Goal: Information Seeking & Learning: Compare options

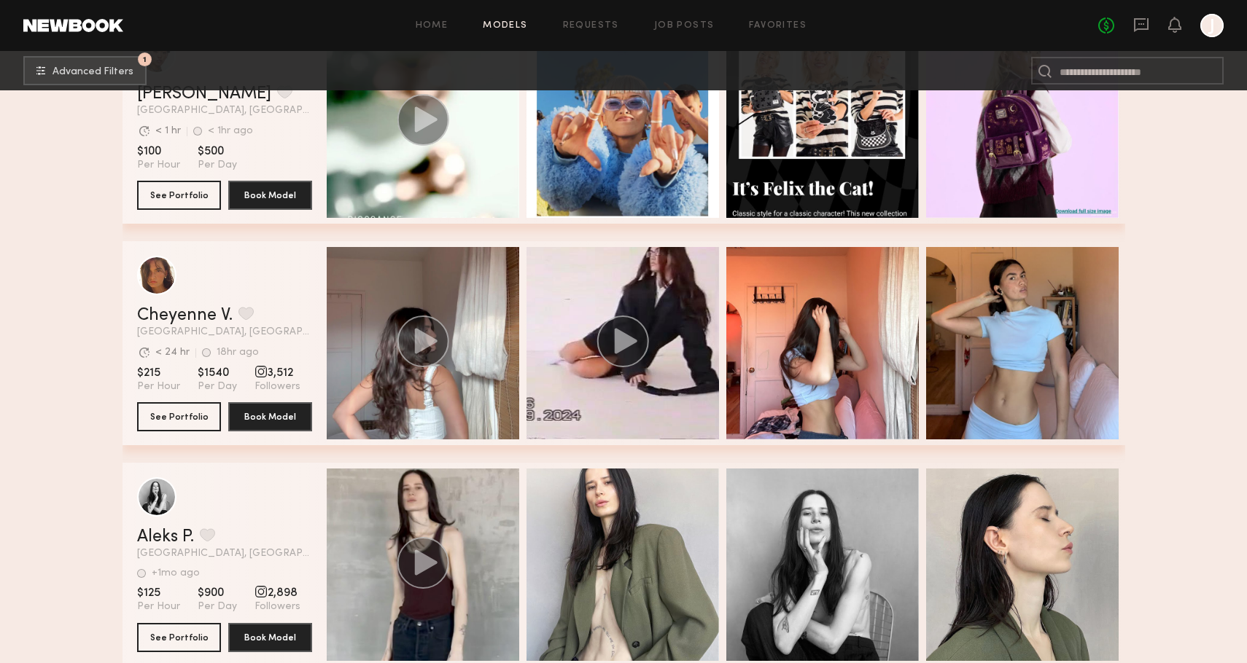
scroll to position [94511, 0]
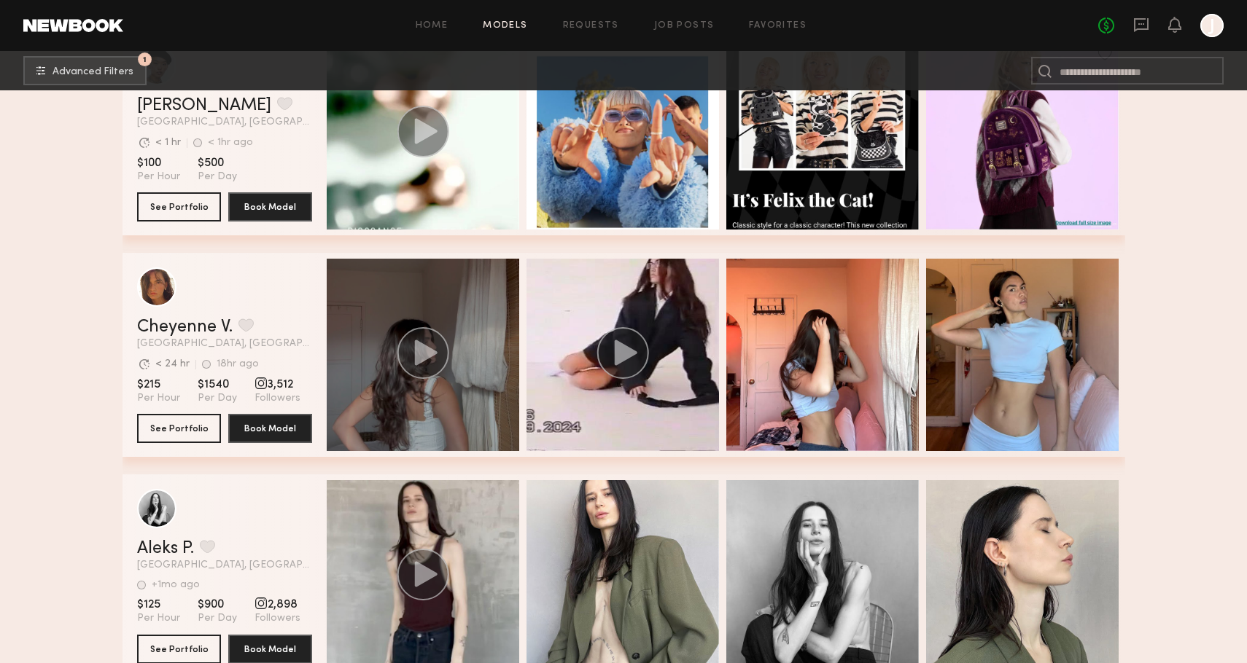
click at [412, 338] on circle "grid" at bounding box center [423, 353] width 52 height 52
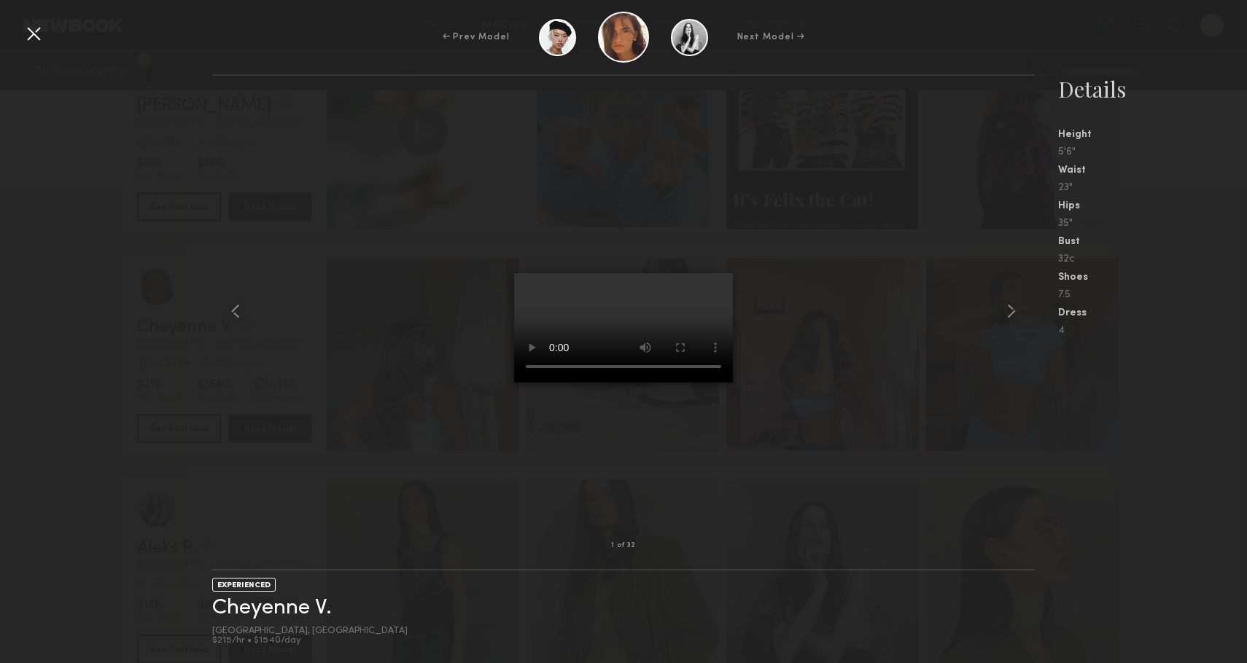
click at [861, 382] on div at bounding box center [623, 311] width 823 height 424
click at [39, 36] on div at bounding box center [33, 33] width 23 height 23
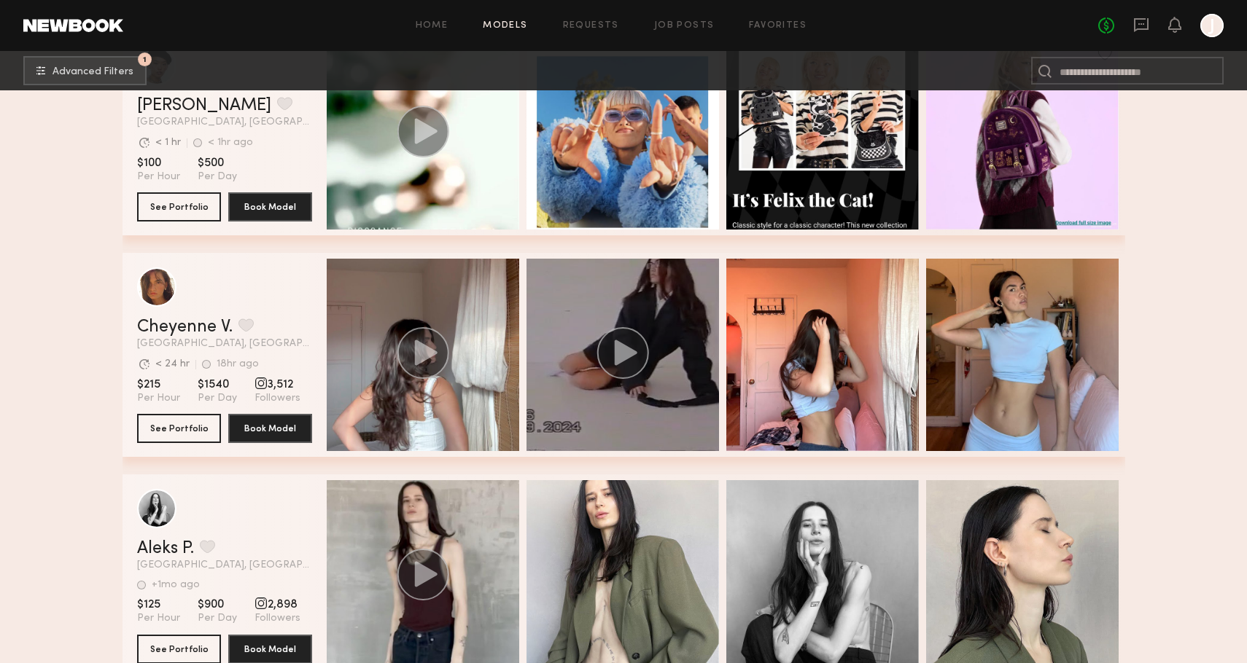
click at [643, 365] on circle "grid" at bounding box center [622, 353] width 50 height 50
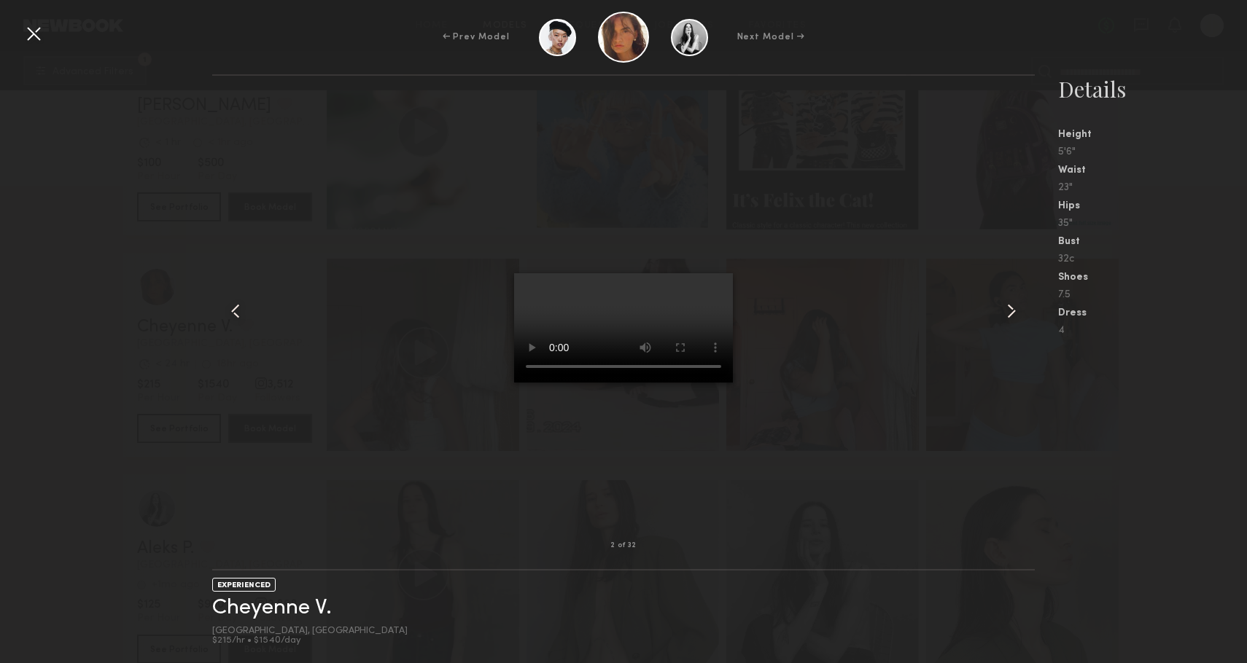
click at [31, 28] on div at bounding box center [33, 33] width 23 height 23
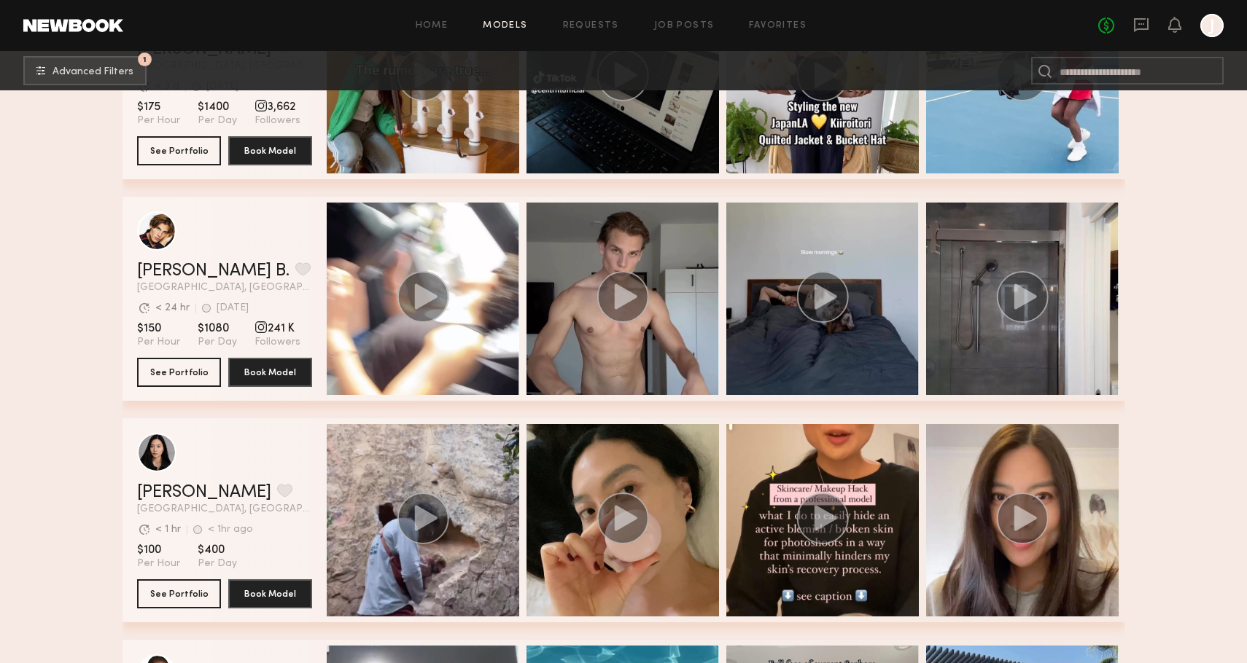
scroll to position [97223, 0]
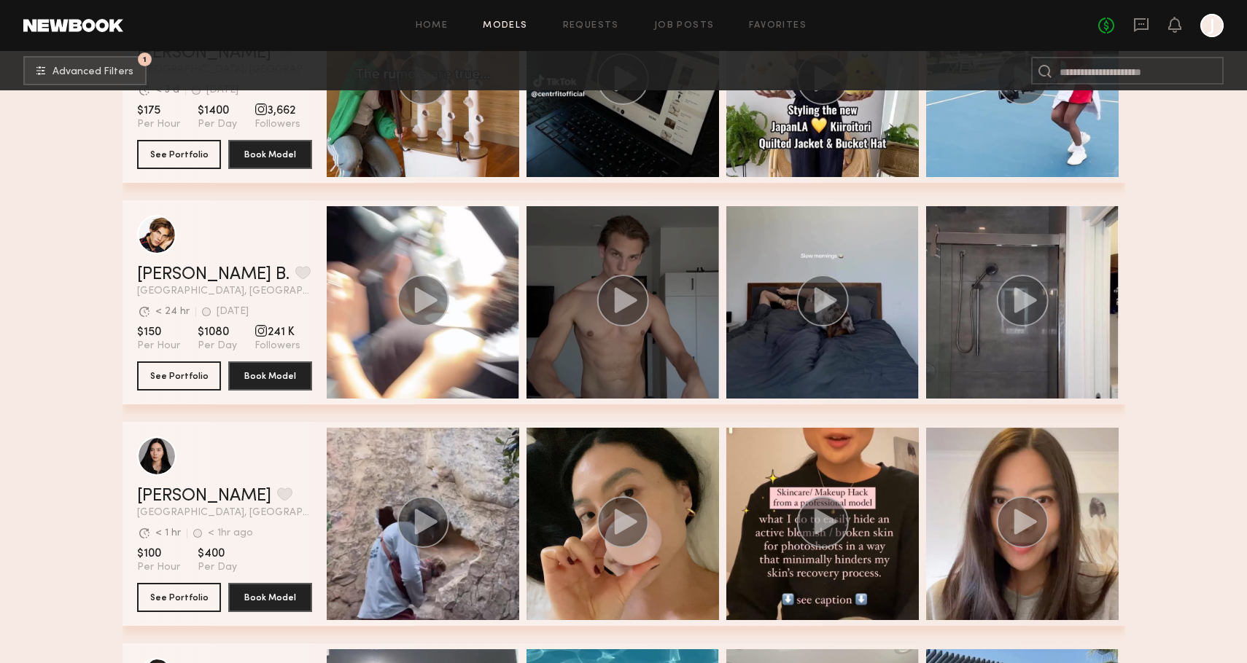
click at [611, 310] on circle "grid" at bounding box center [622, 301] width 52 height 52
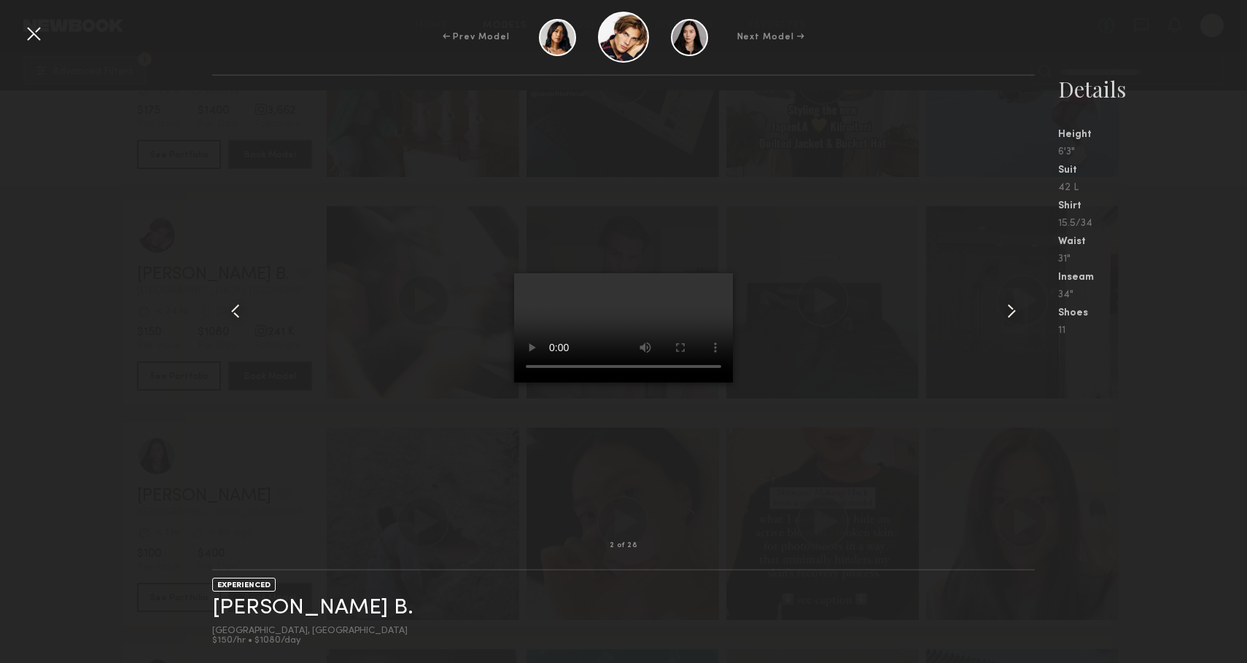
click at [106, 204] on div "2 of 28 EXPERIENCED [PERSON_NAME] B. [GEOGRAPHIC_DATA], [GEOGRAPHIC_DATA] $150/…" at bounding box center [623, 368] width 1247 height 589
click at [34, 34] on div at bounding box center [33, 33] width 23 height 23
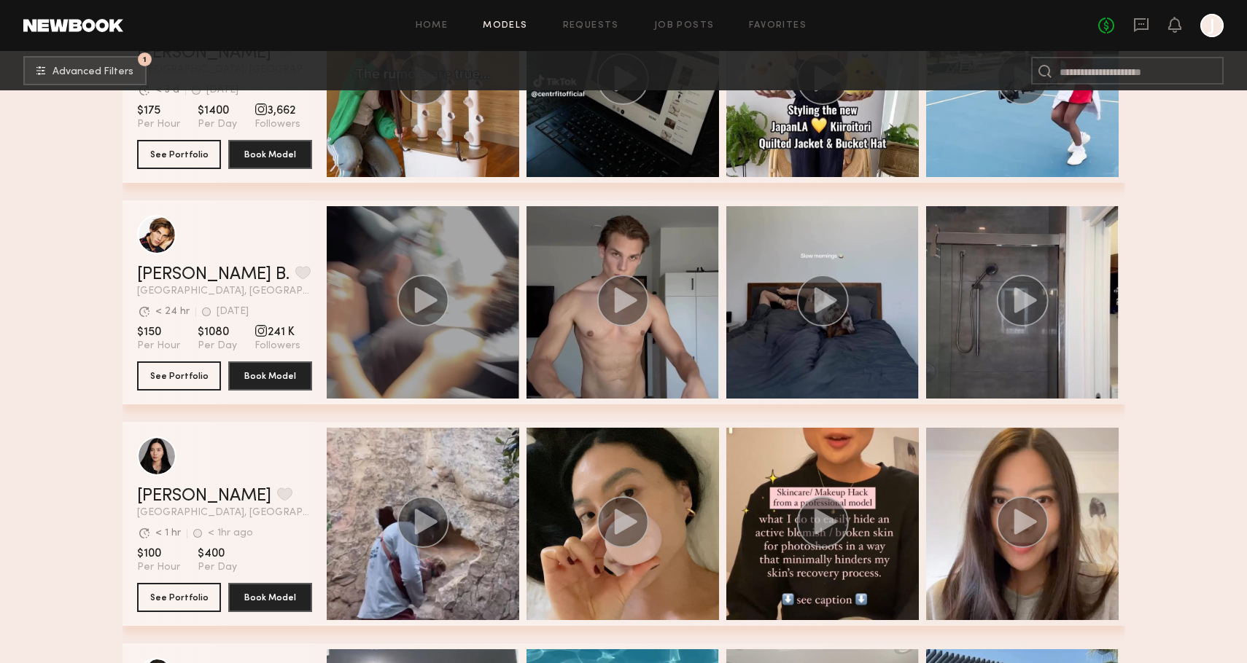
click at [427, 273] on div "grid" at bounding box center [423, 302] width 192 height 192
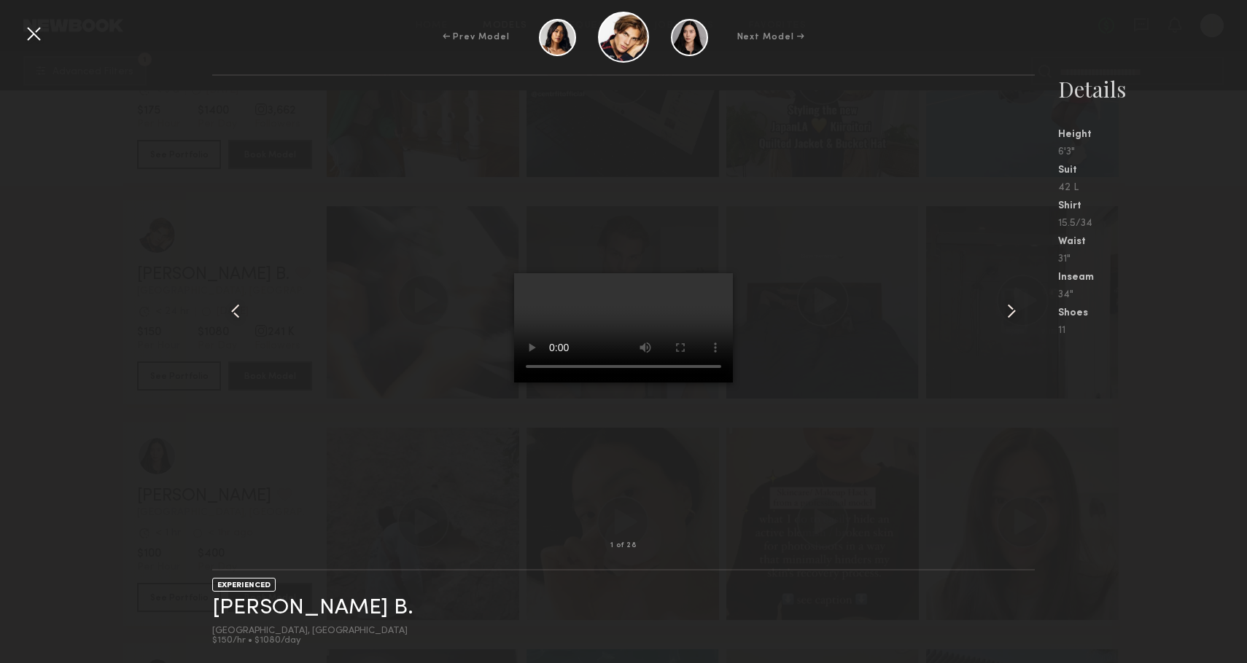
click at [32, 34] on div at bounding box center [33, 33] width 23 height 23
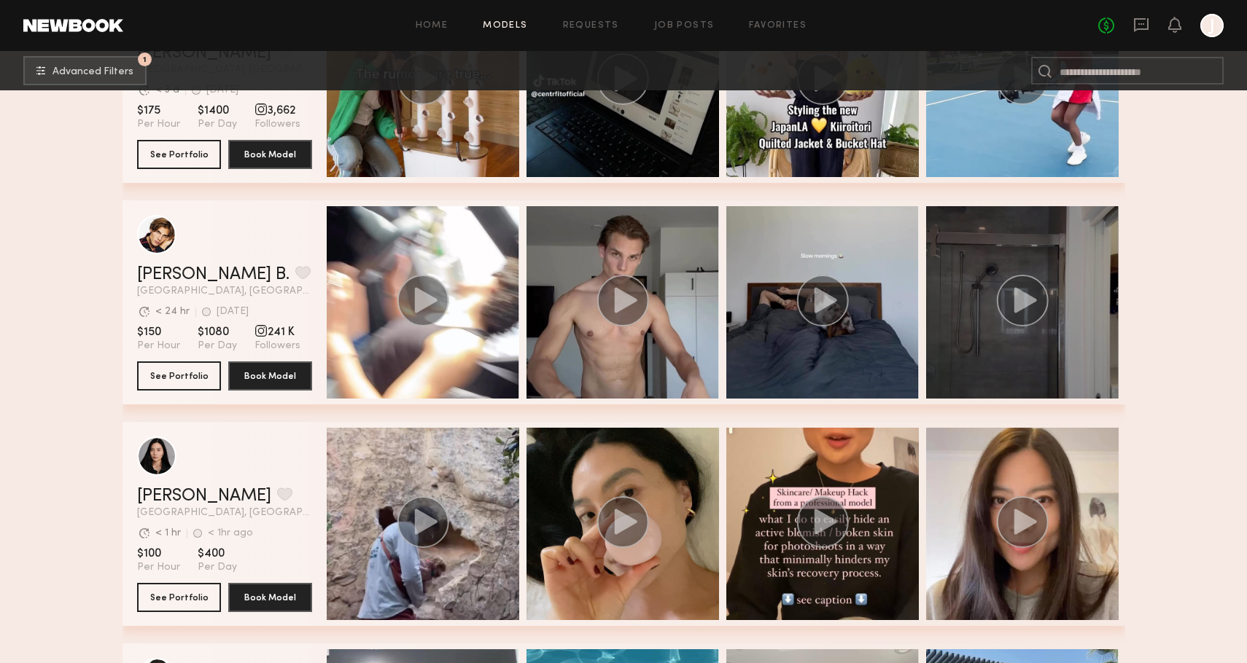
click at [1048, 331] on div "grid" at bounding box center [1022, 302] width 192 height 192
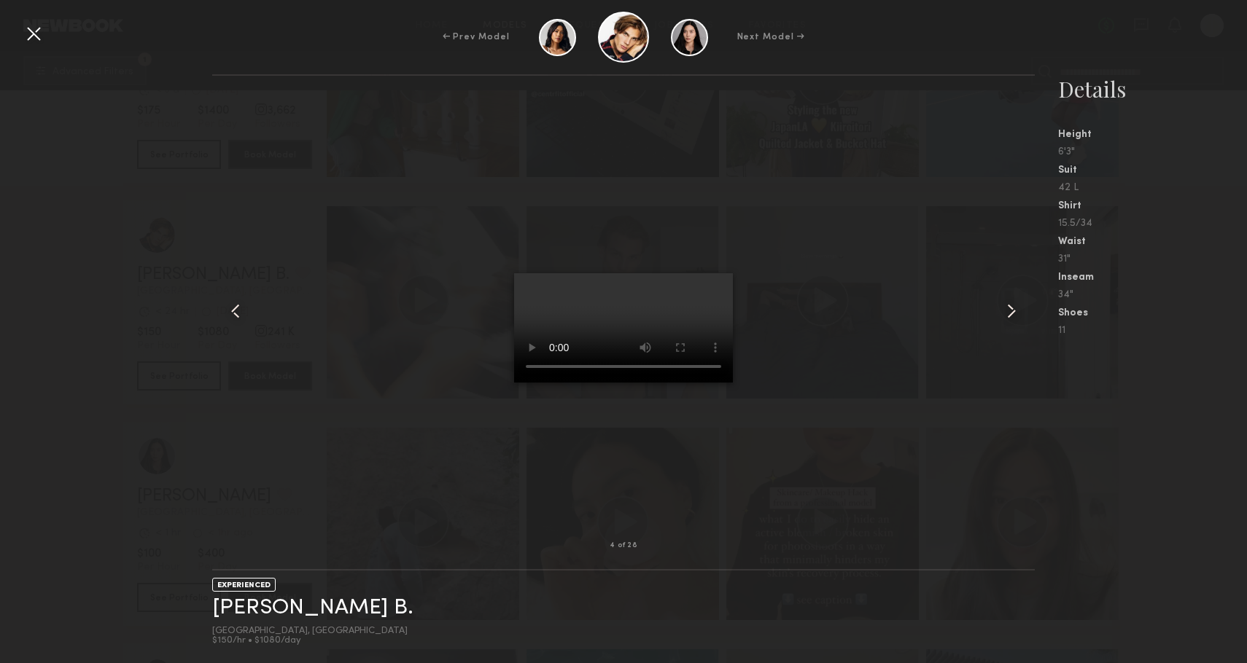
click at [29, 37] on div at bounding box center [33, 33] width 23 height 23
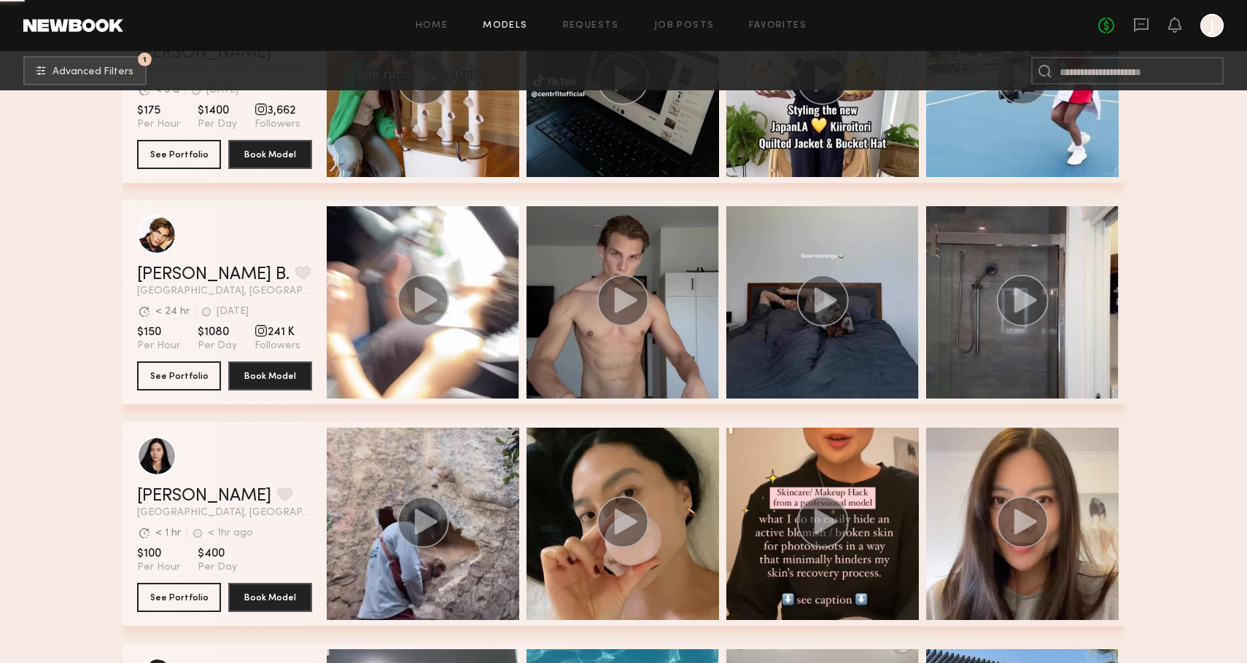
scroll to position [97403, 0]
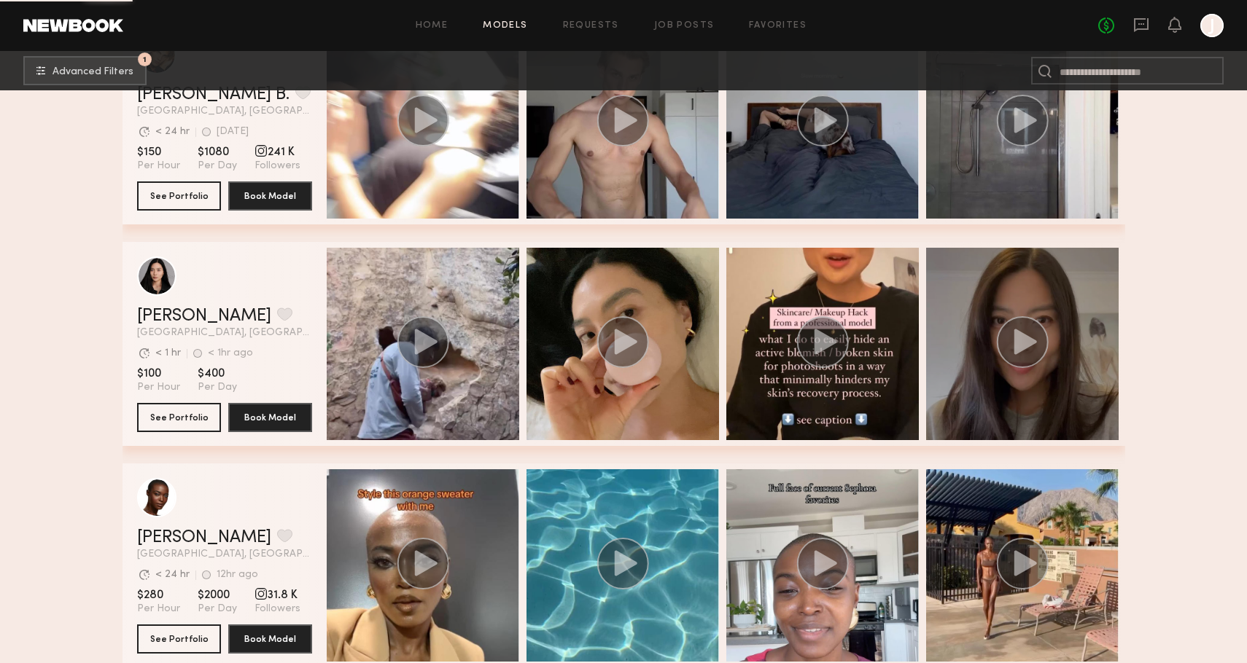
click at [1004, 335] on circle "grid" at bounding box center [1022, 342] width 52 height 52
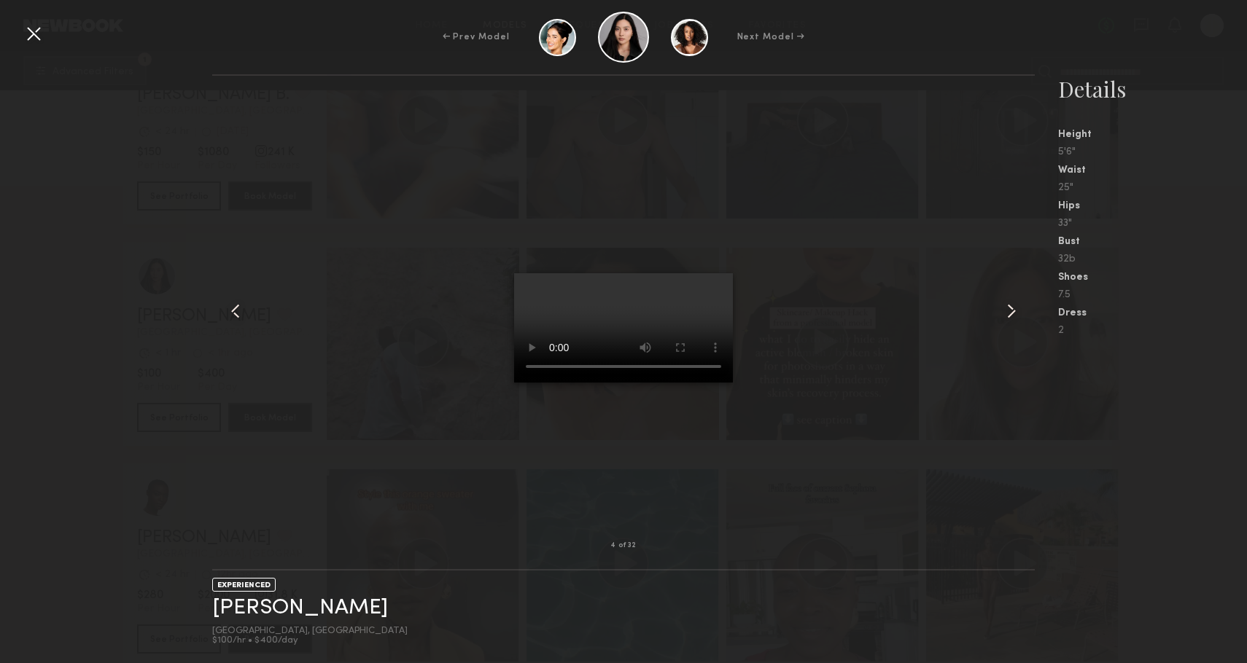
click at [28, 35] on div at bounding box center [33, 33] width 23 height 23
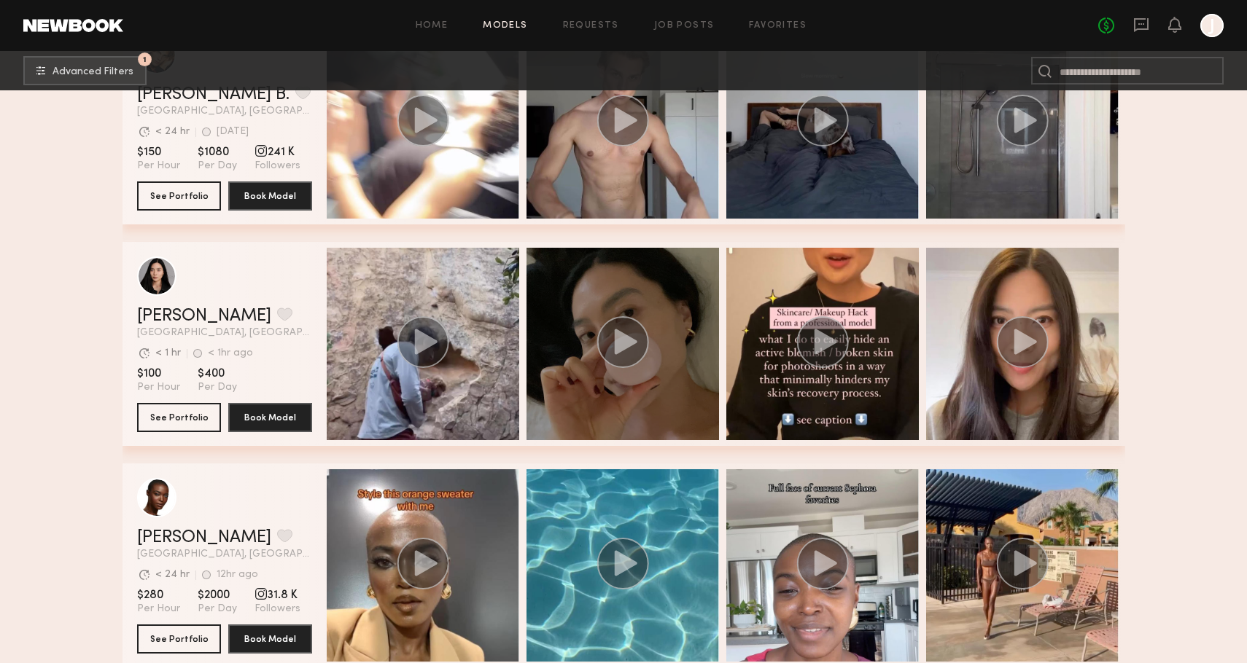
click at [581, 346] on div "grid" at bounding box center [622, 344] width 192 height 192
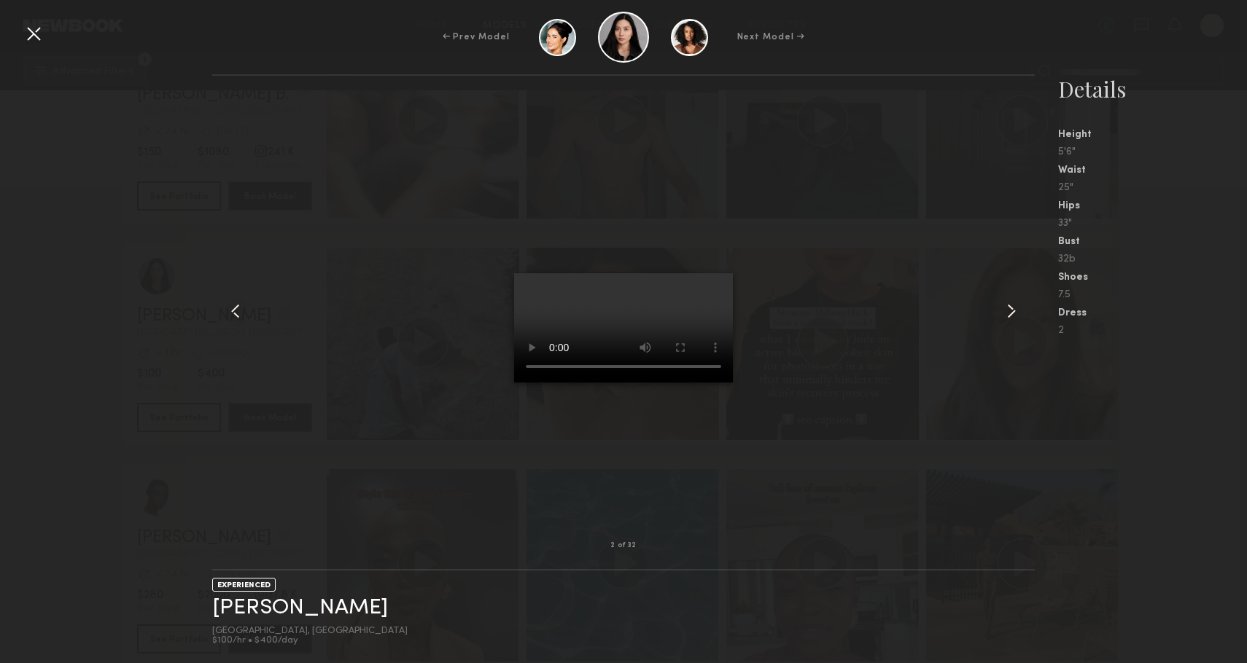
click at [35, 32] on div at bounding box center [33, 33] width 23 height 23
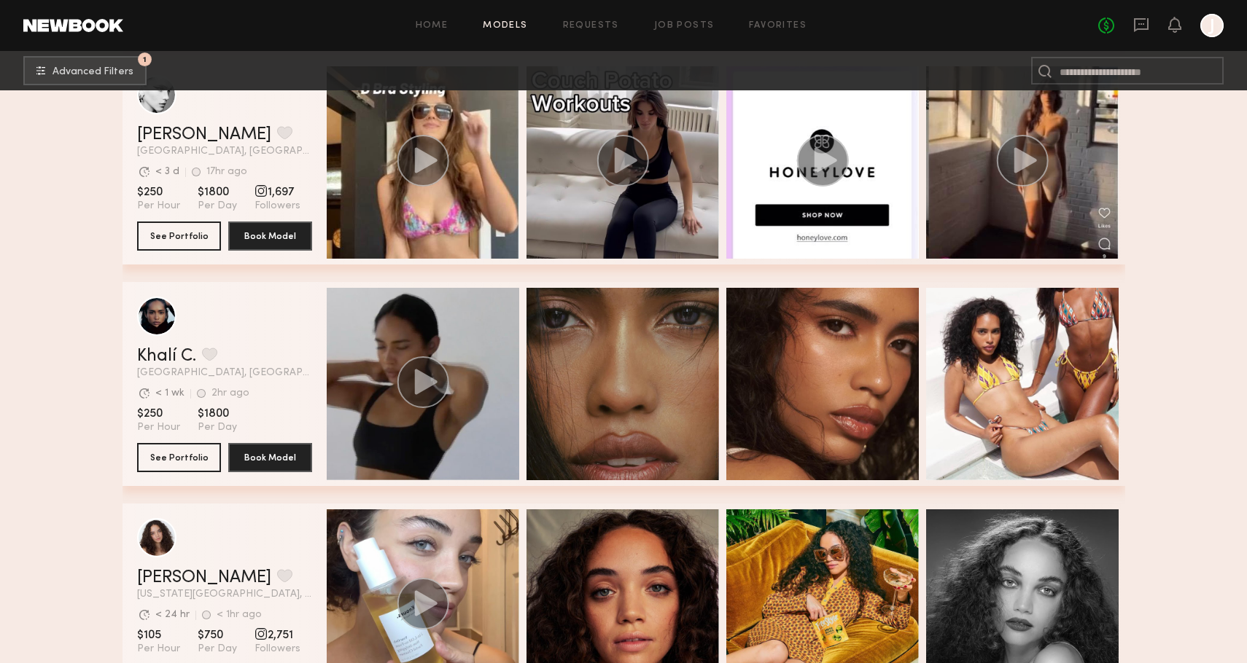
scroll to position [98471, 0]
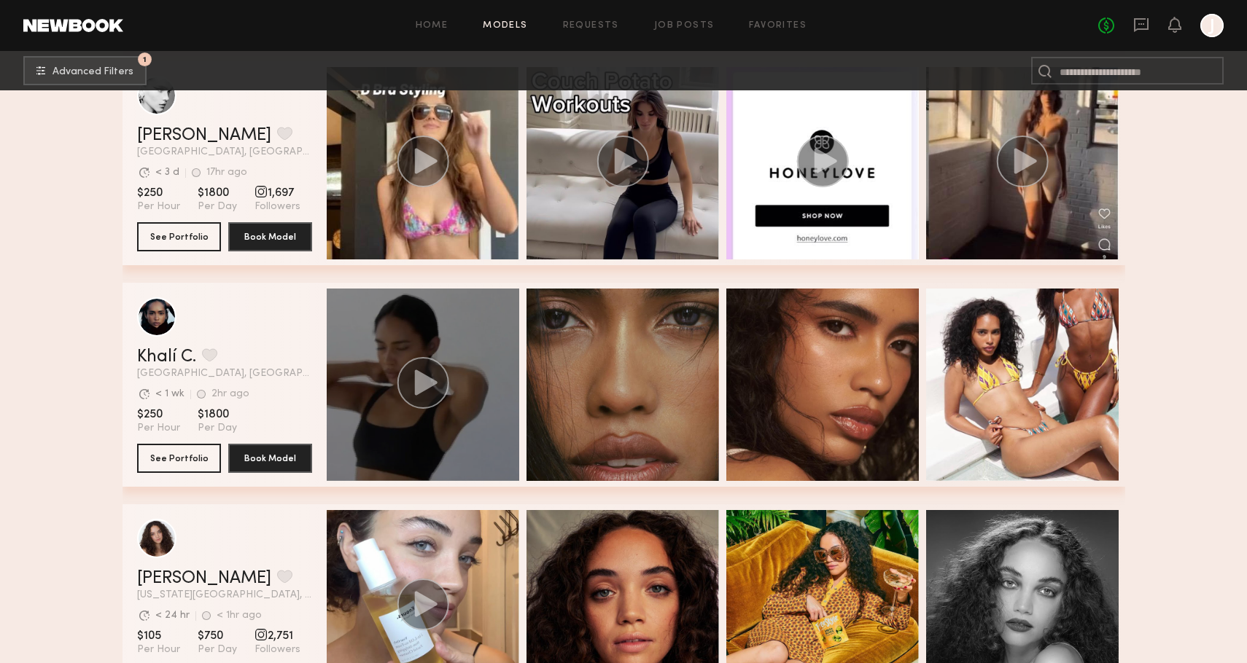
click at [416, 375] on icon "grid" at bounding box center [425, 383] width 23 height 26
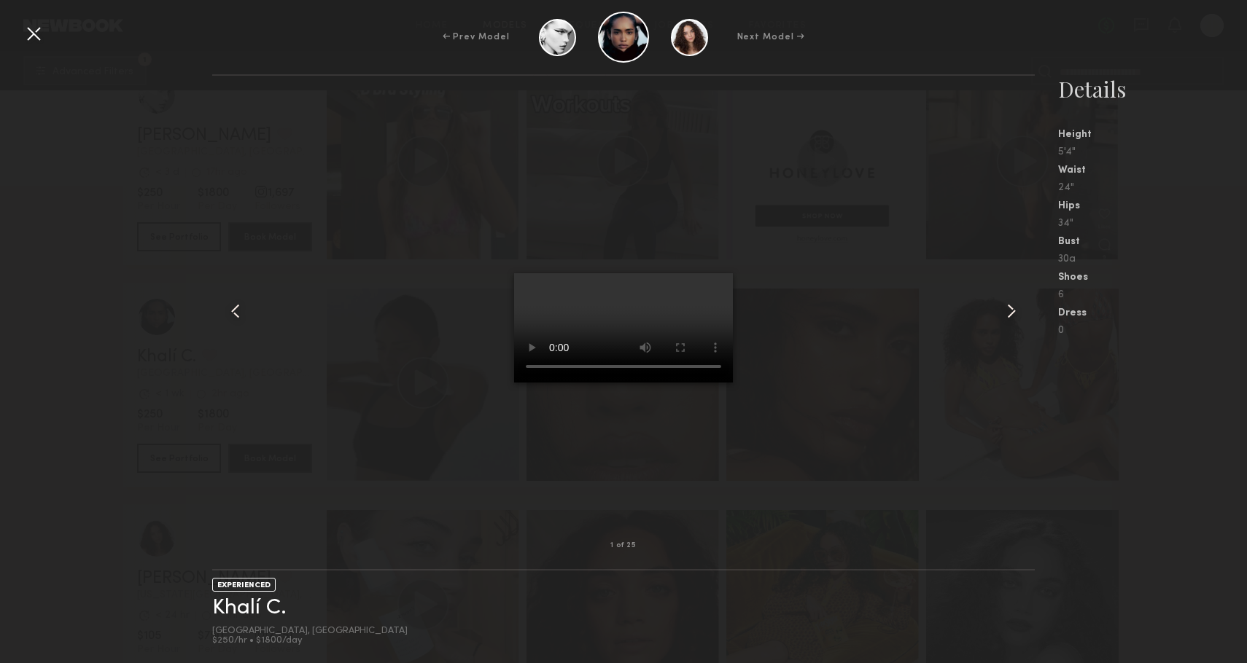
click at [79, 371] on div "1 of 25 EXPERIENCED [PERSON_NAME] [GEOGRAPHIC_DATA], [GEOGRAPHIC_DATA] $250/hr …" at bounding box center [623, 368] width 1247 height 589
click at [23, 36] on div at bounding box center [33, 33] width 23 height 23
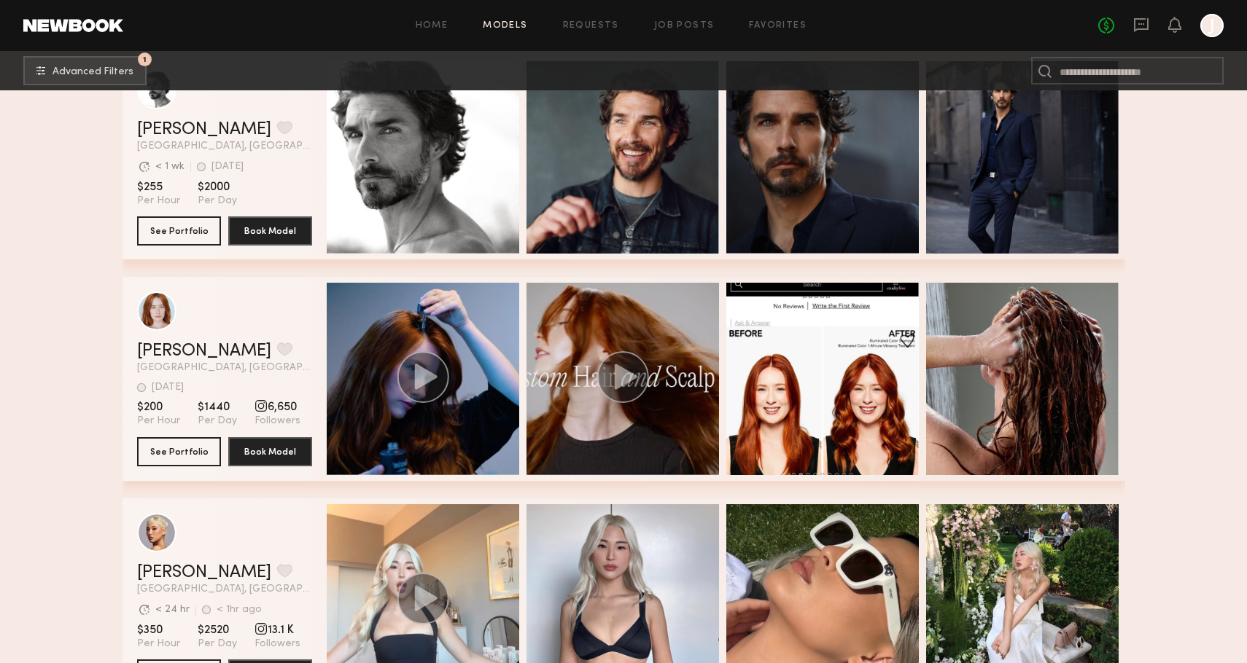
scroll to position [99806, 0]
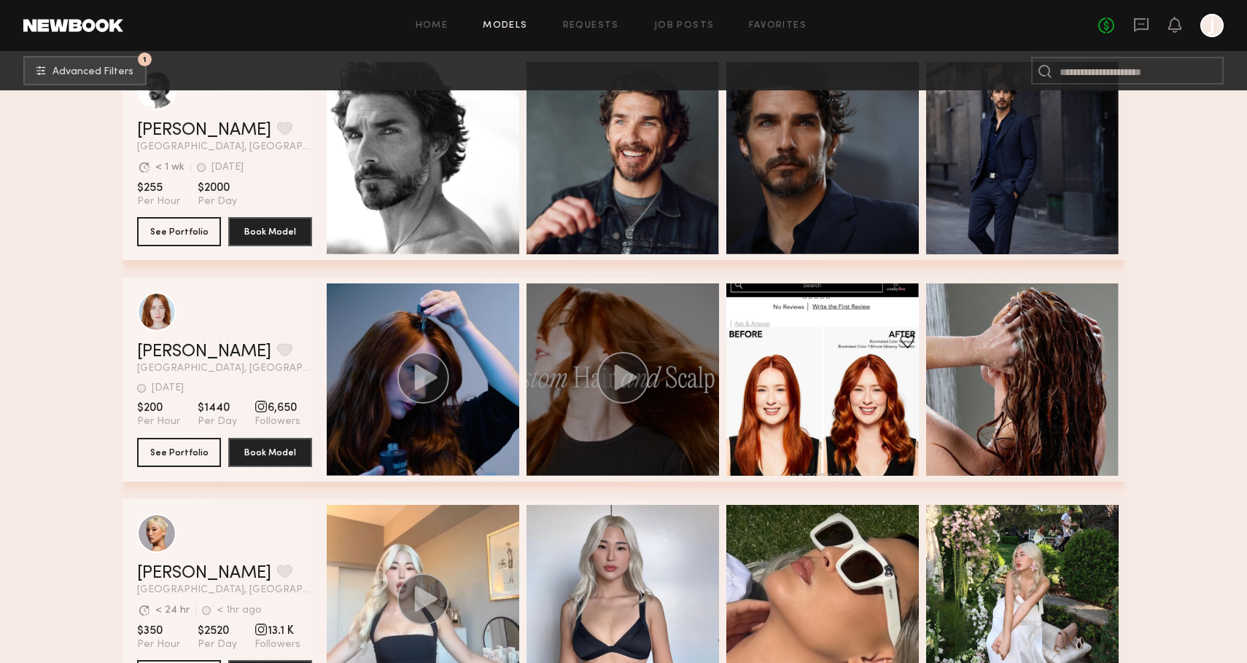
click at [635, 371] on circle "grid" at bounding box center [622, 378] width 52 height 52
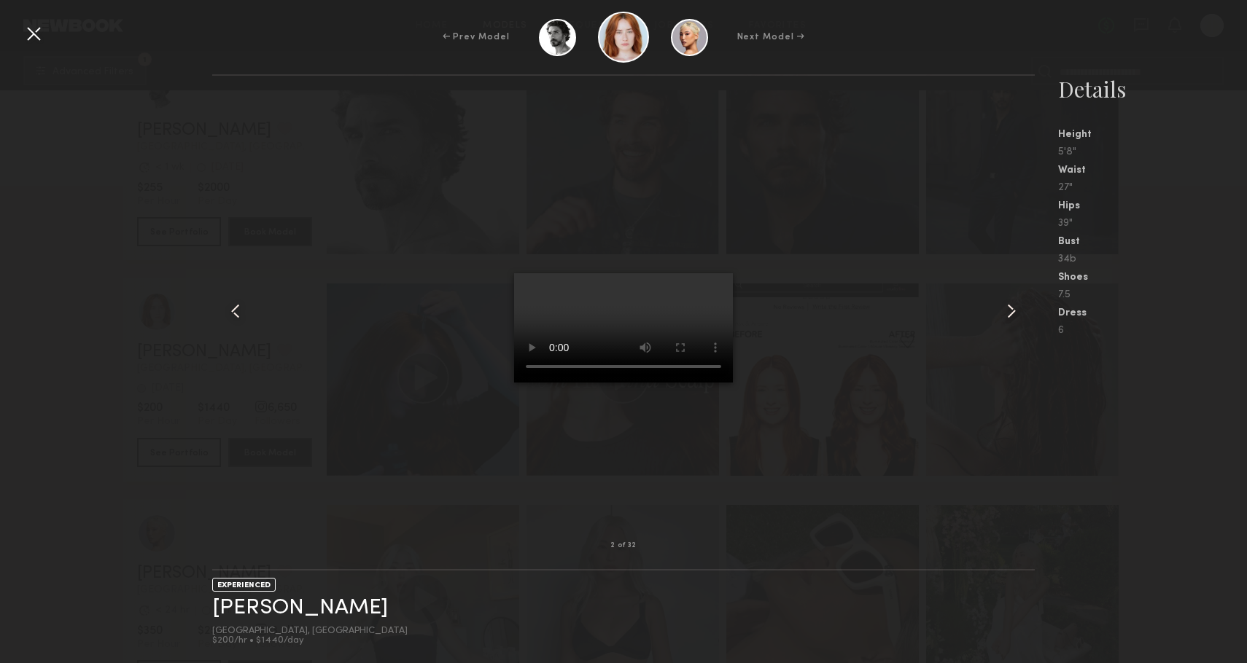
click at [36, 31] on div at bounding box center [33, 33] width 23 height 23
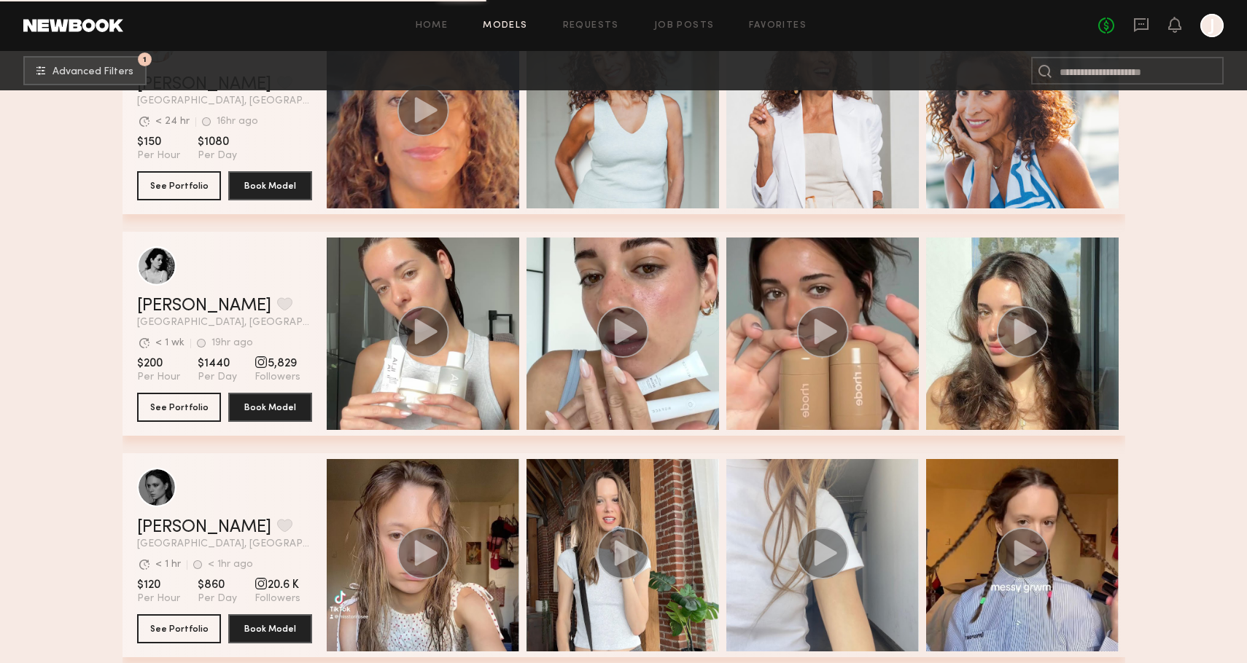
scroll to position [100787, 0]
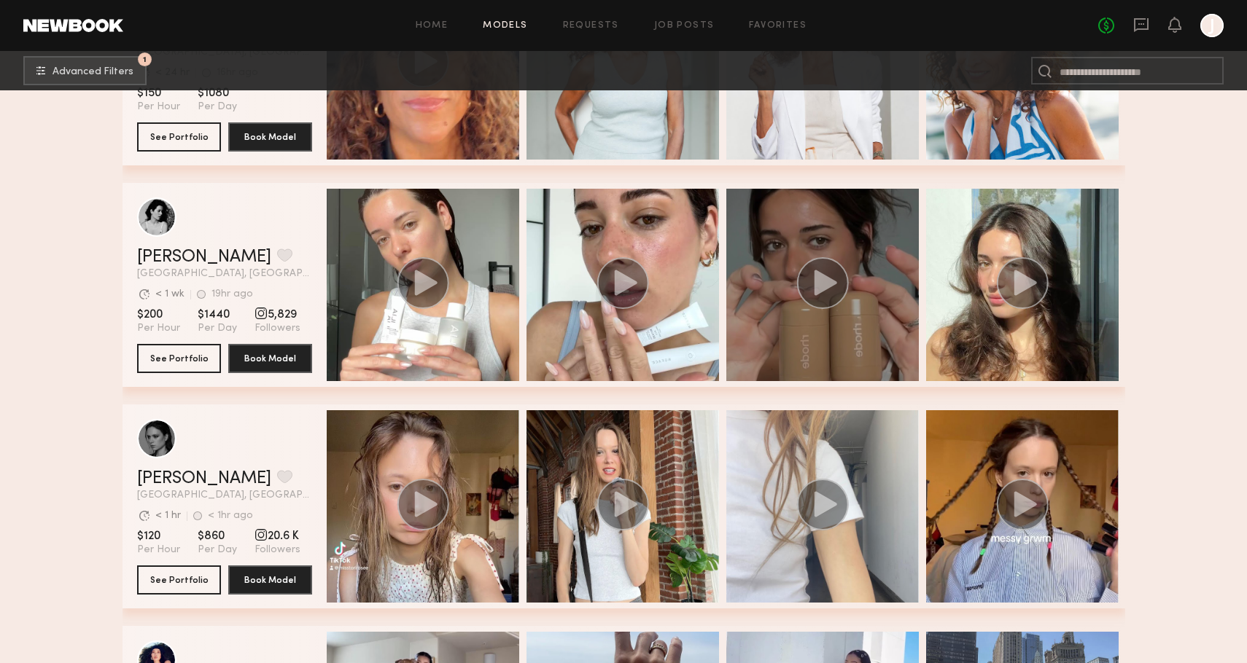
click at [823, 282] on icon "grid" at bounding box center [825, 283] width 23 height 26
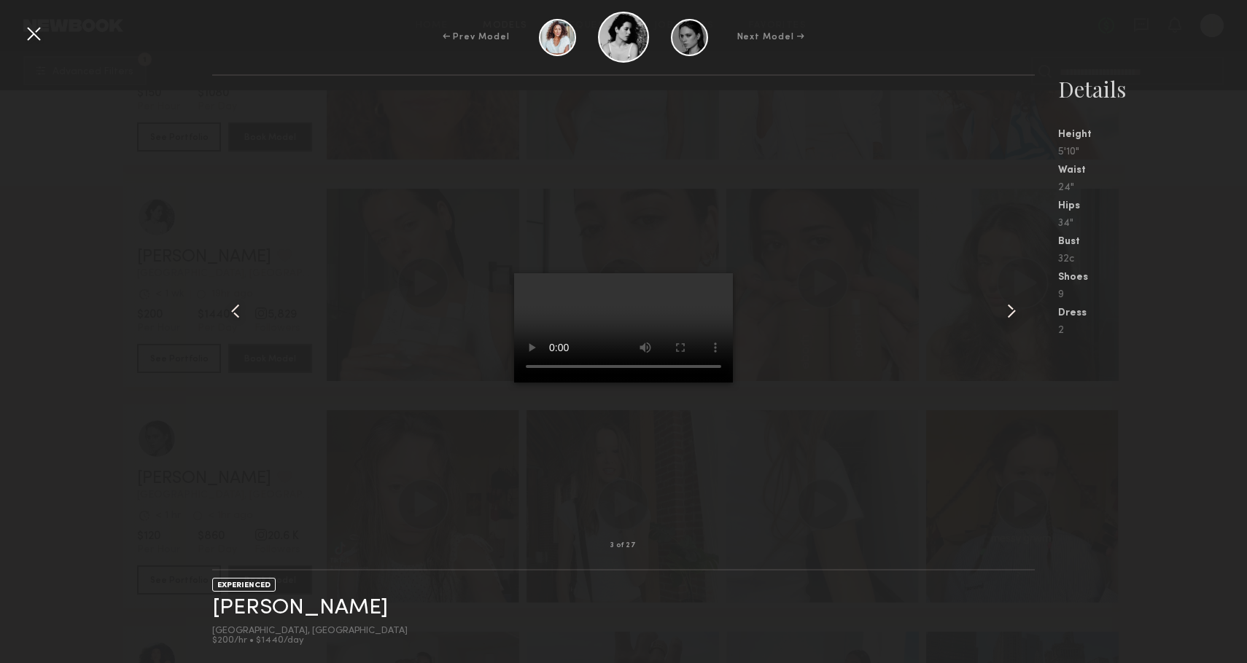
click at [26, 28] on div at bounding box center [33, 33] width 23 height 23
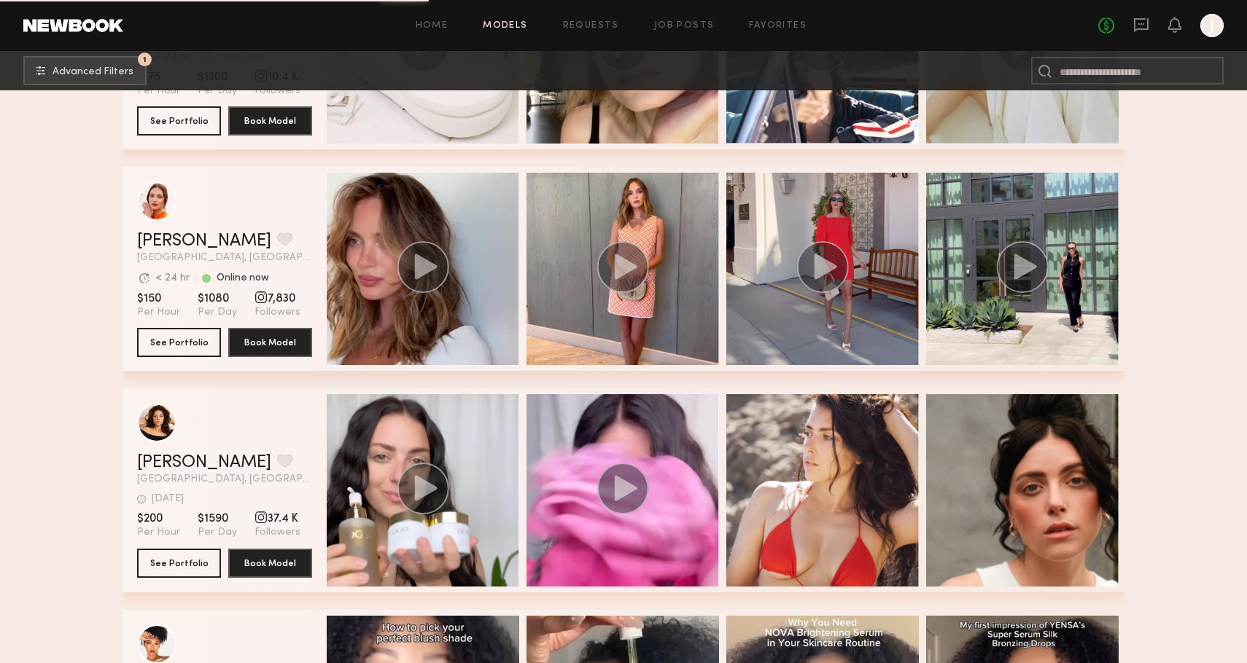
scroll to position [103264, 0]
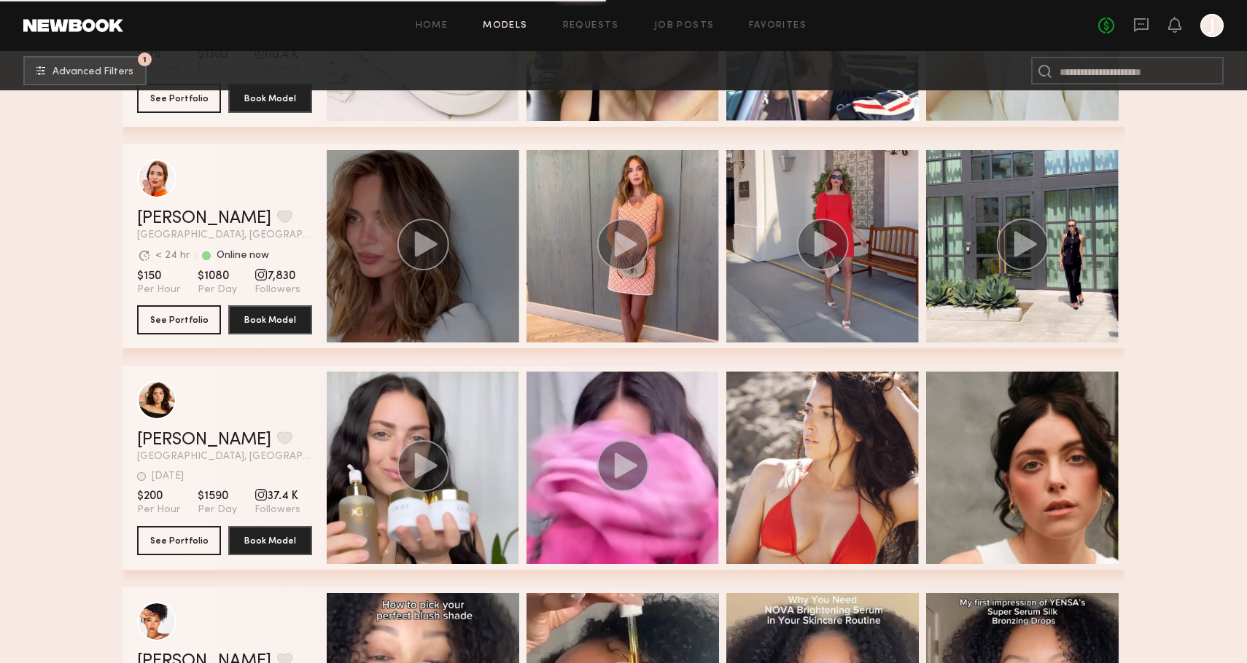
click at [427, 244] on icon "grid" at bounding box center [425, 244] width 23 height 26
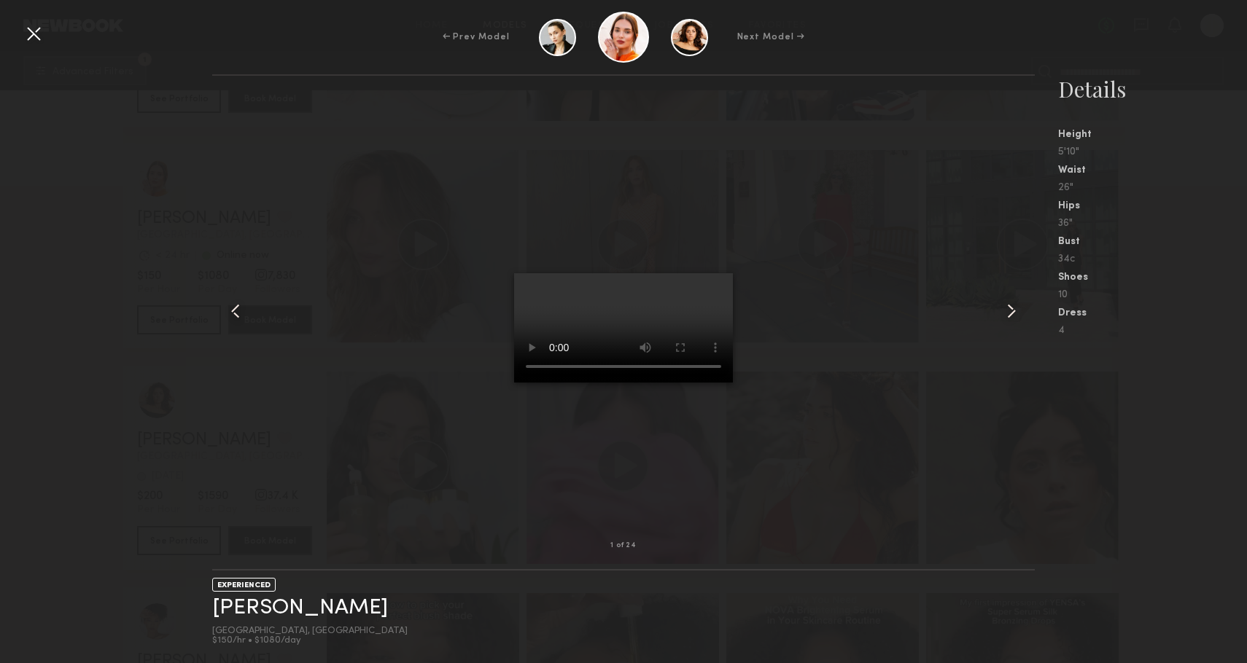
click at [42, 35] on div at bounding box center [33, 33] width 23 height 23
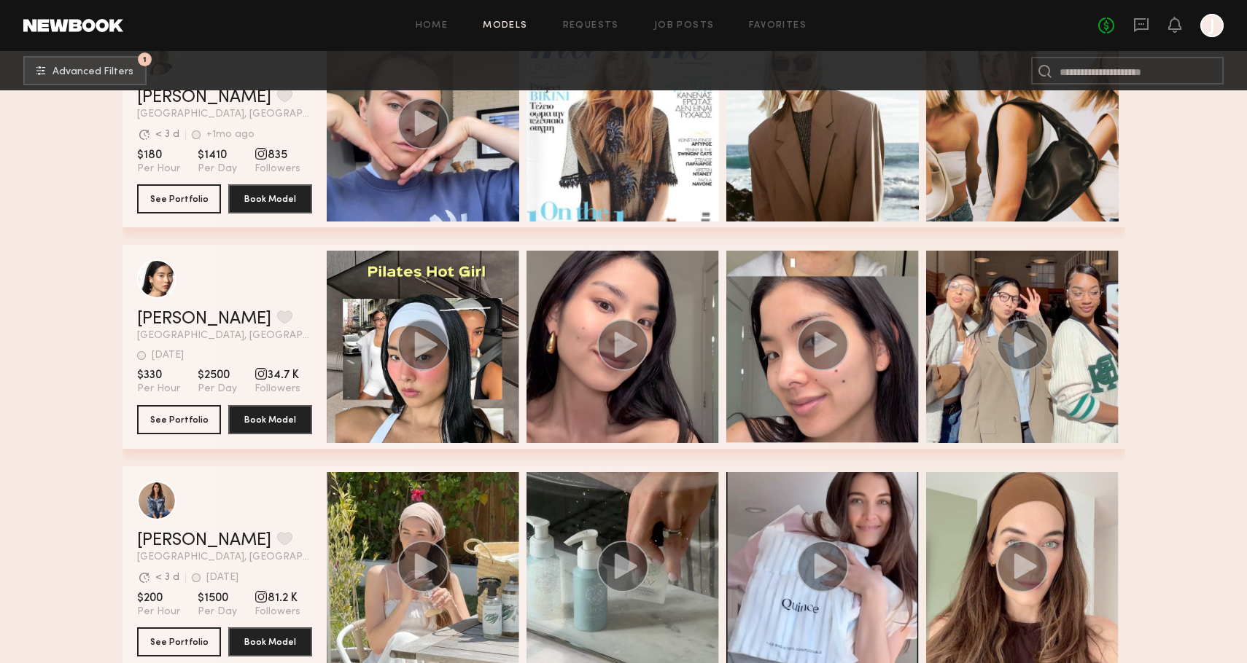
scroll to position [104939, 0]
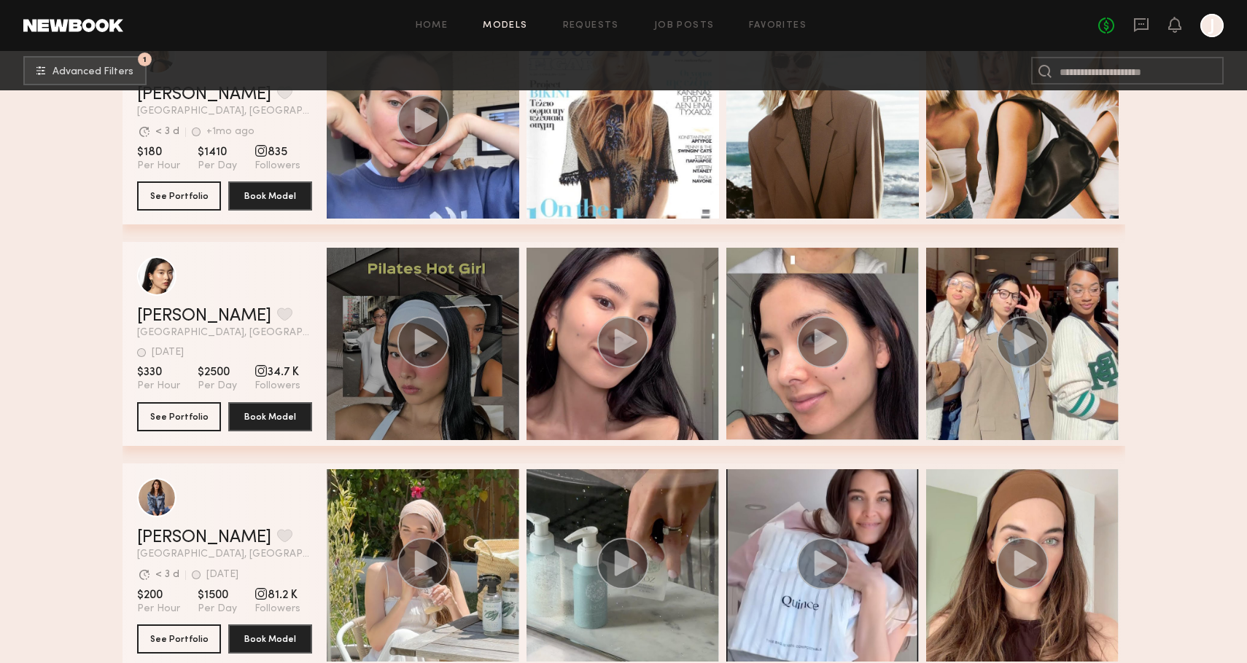
click at [427, 343] on icon "grid" at bounding box center [425, 342] width 23 height 26
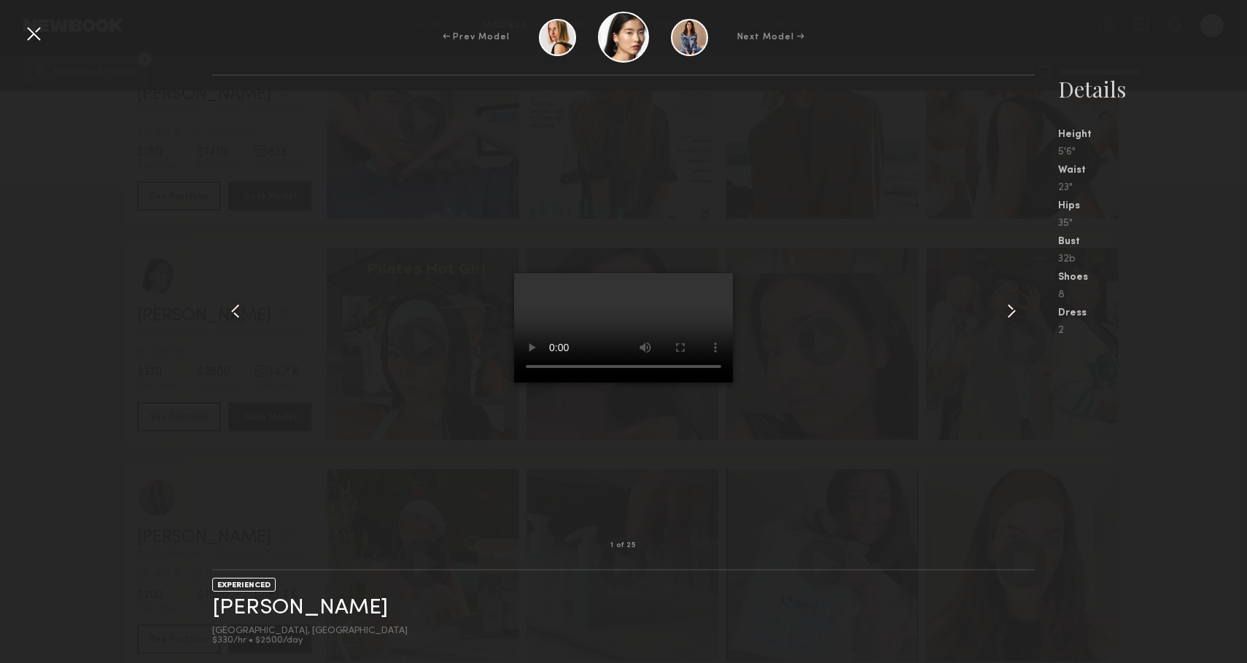
click at [34, 39] on div at bounding box center [33, 33] width 23 height 23
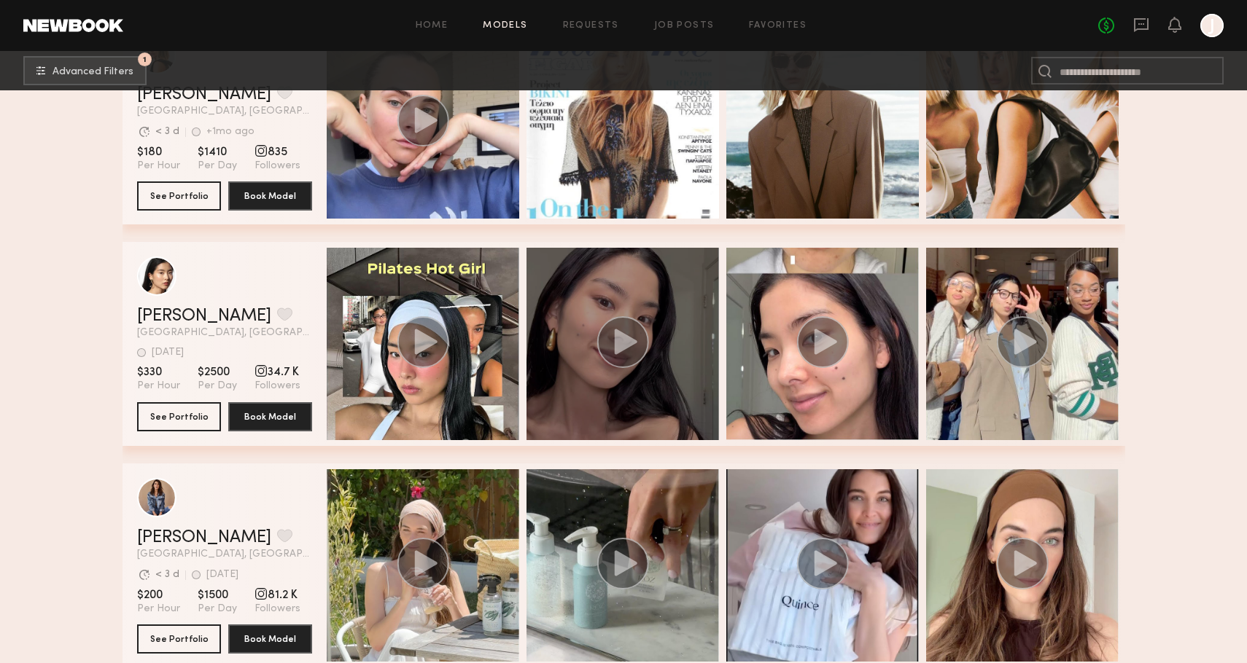
click at [624, 345] on icon "grid" at bounding box center [625, 342] width 23 height 26
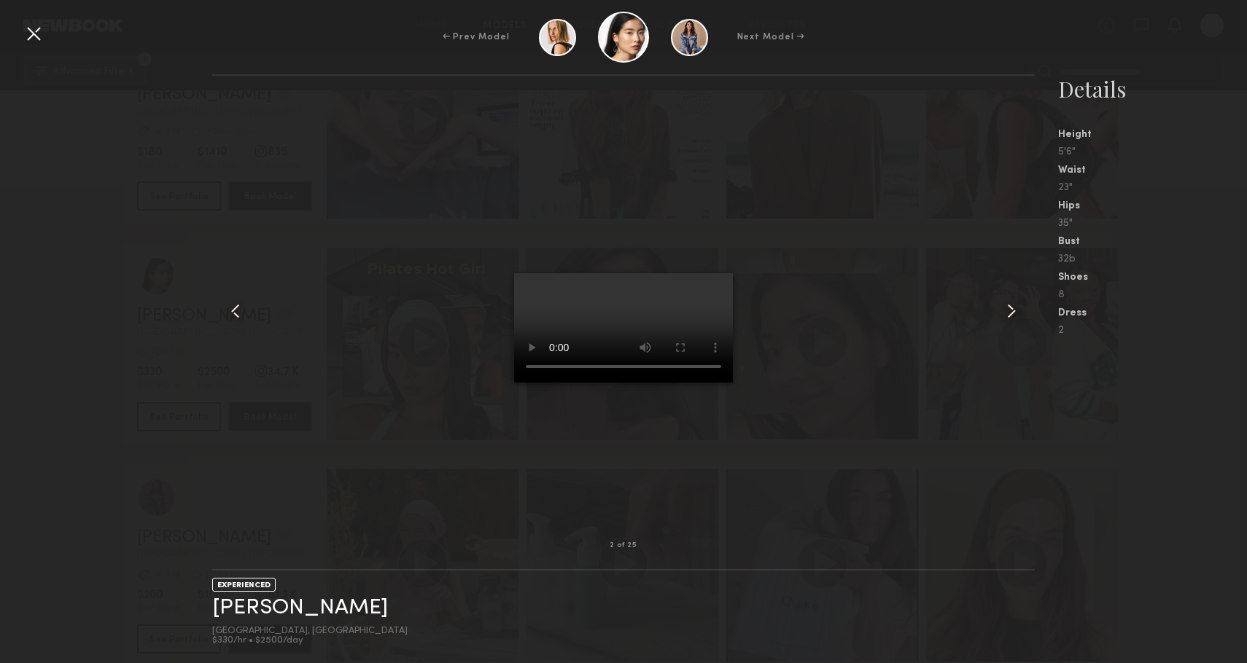
click at [33, 32] on div at bounding box center [33, 33] width 23 height 23
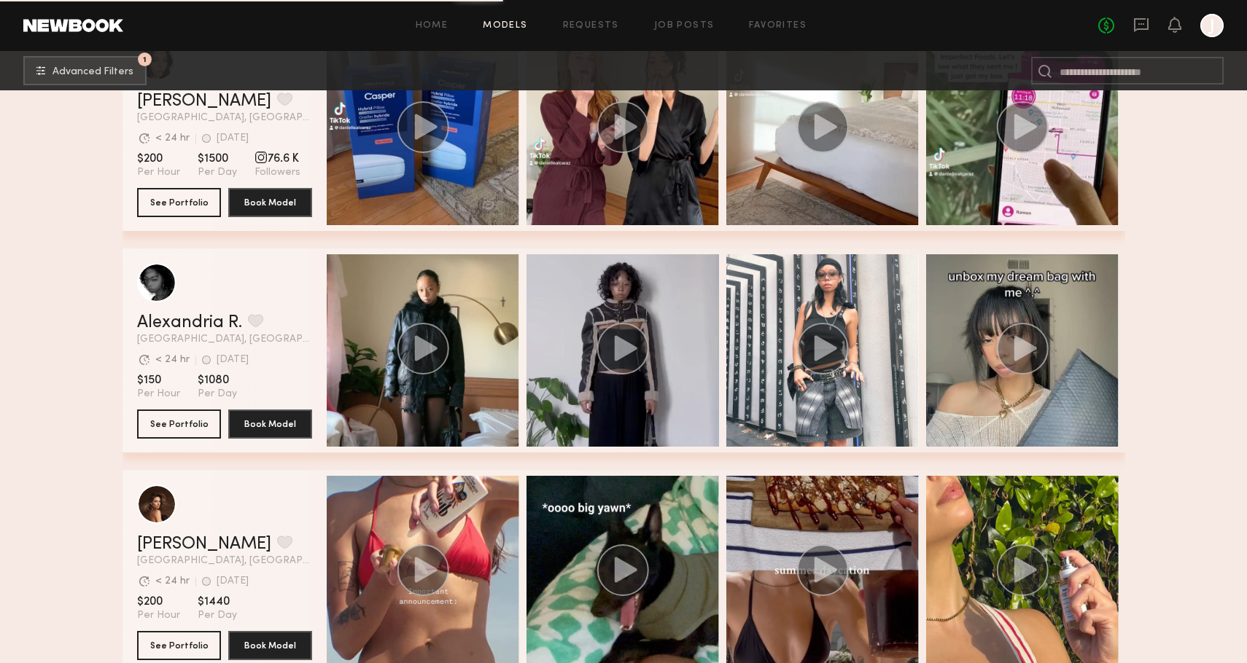
scroll to position [108705, 0]
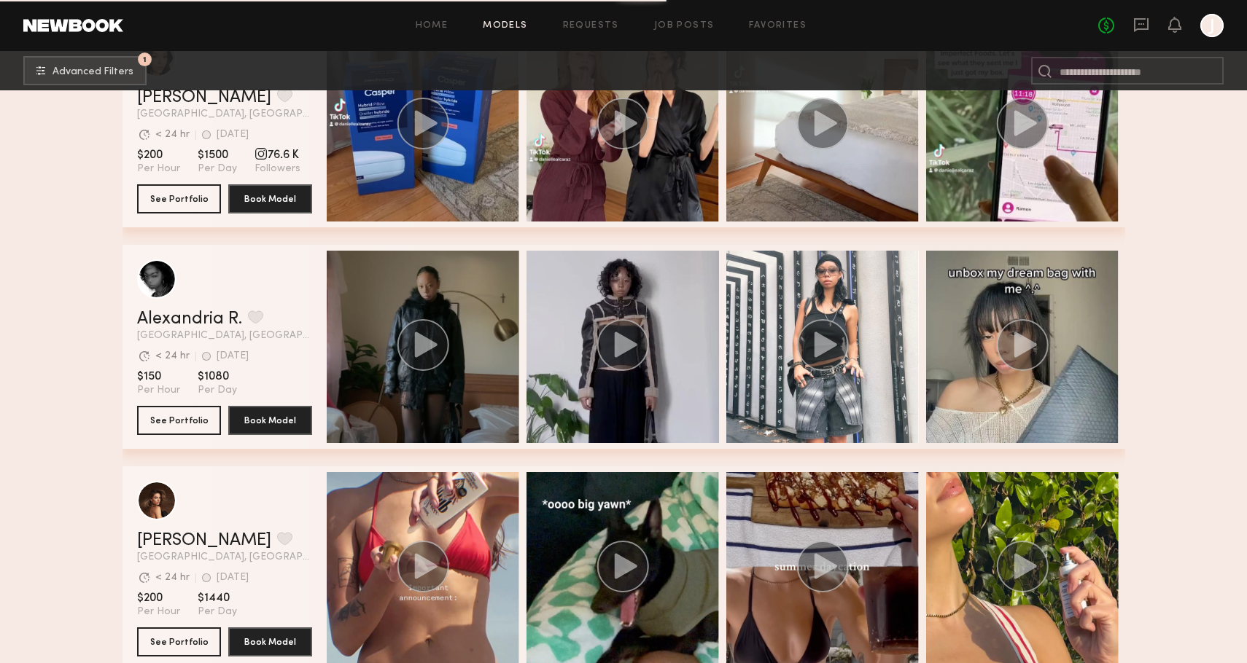
click at [423, 350] on icon "grid" at bounding box center [425, 345] width 23 height 26
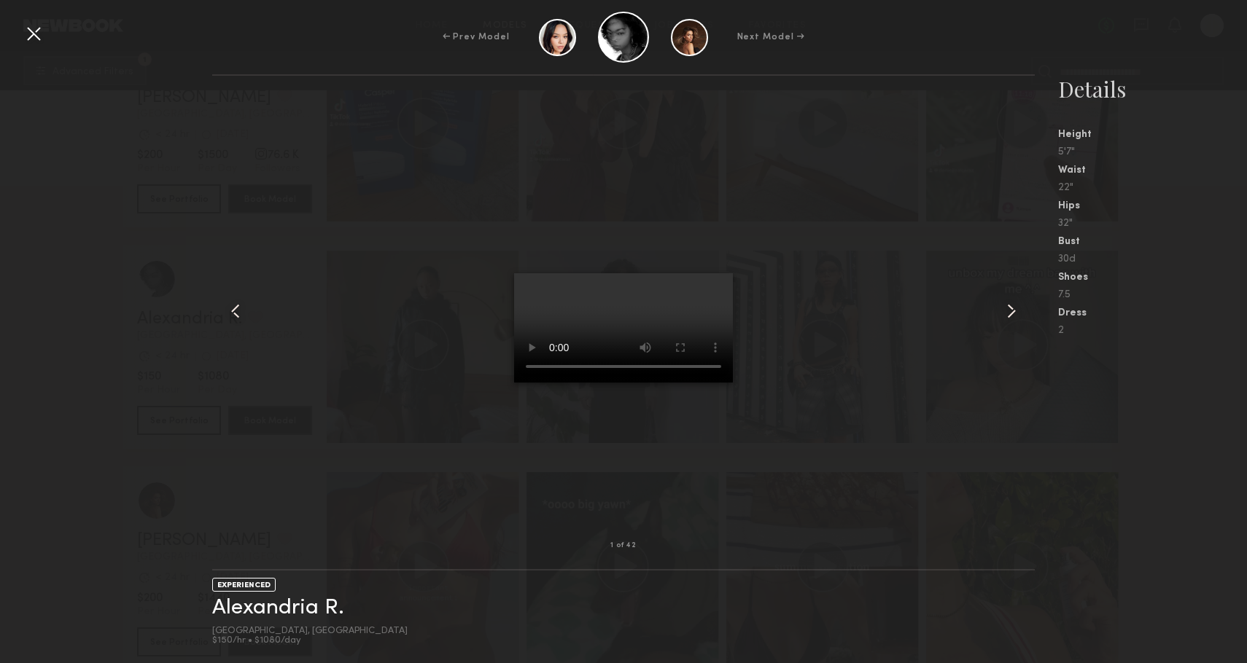
click at [39, 39] on div at bounding box center [33, 33] width 23 height 23
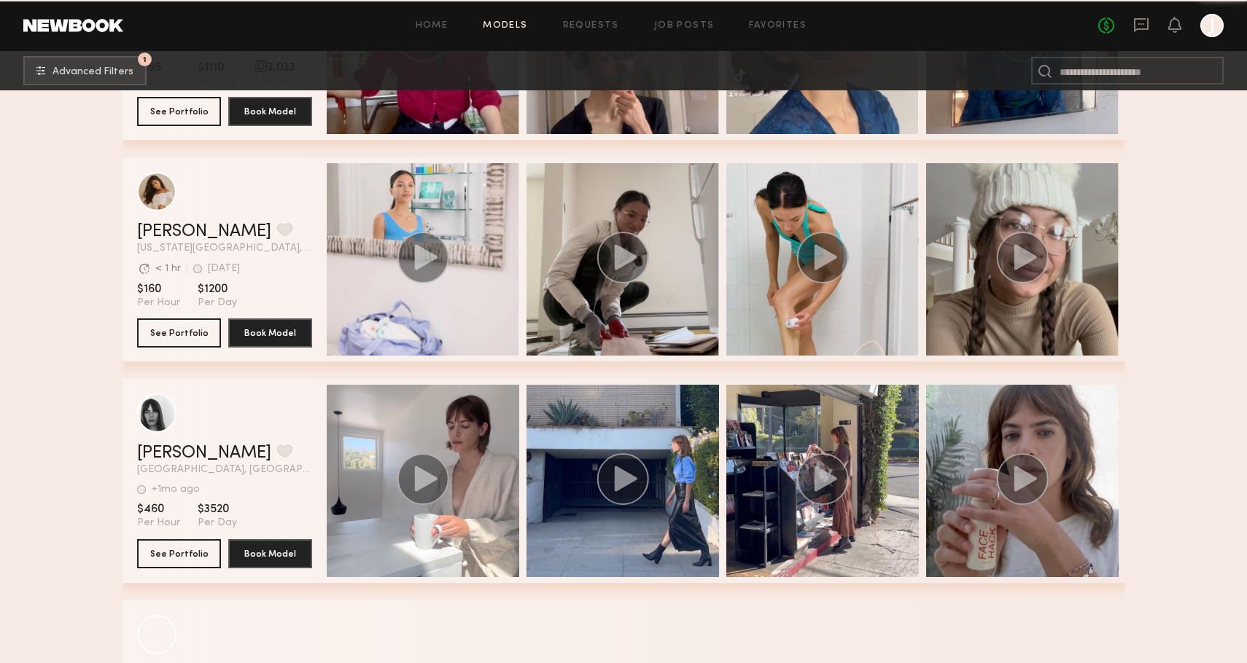
scroll to position [116773, 0]
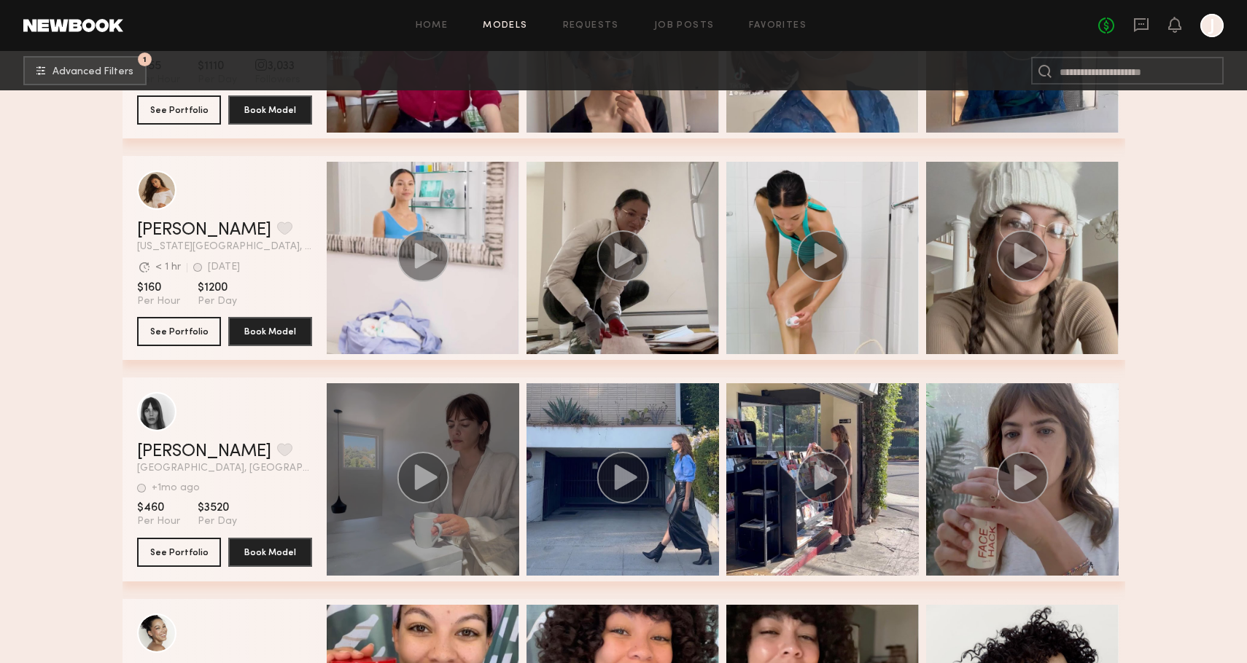
click at [420, 465] on circle "grid" at bounding box center [423, 478] width 52 height 52
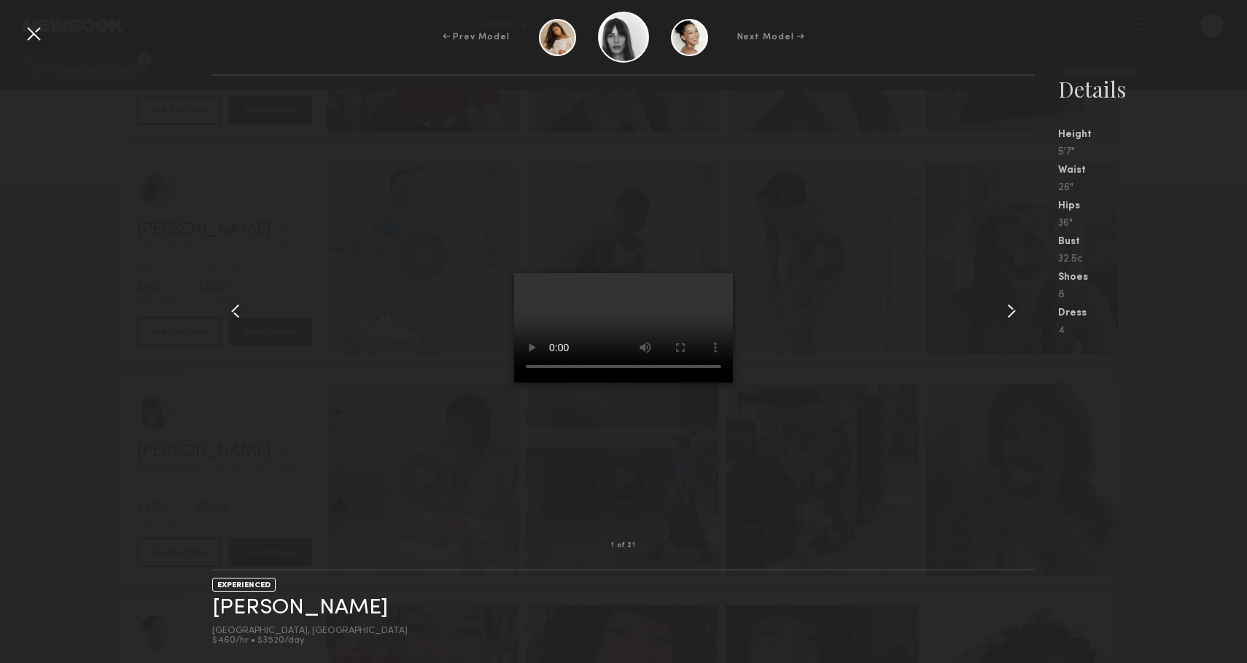
click at [38, 35] on div at bounding box center [33, 33] width 23 height 23
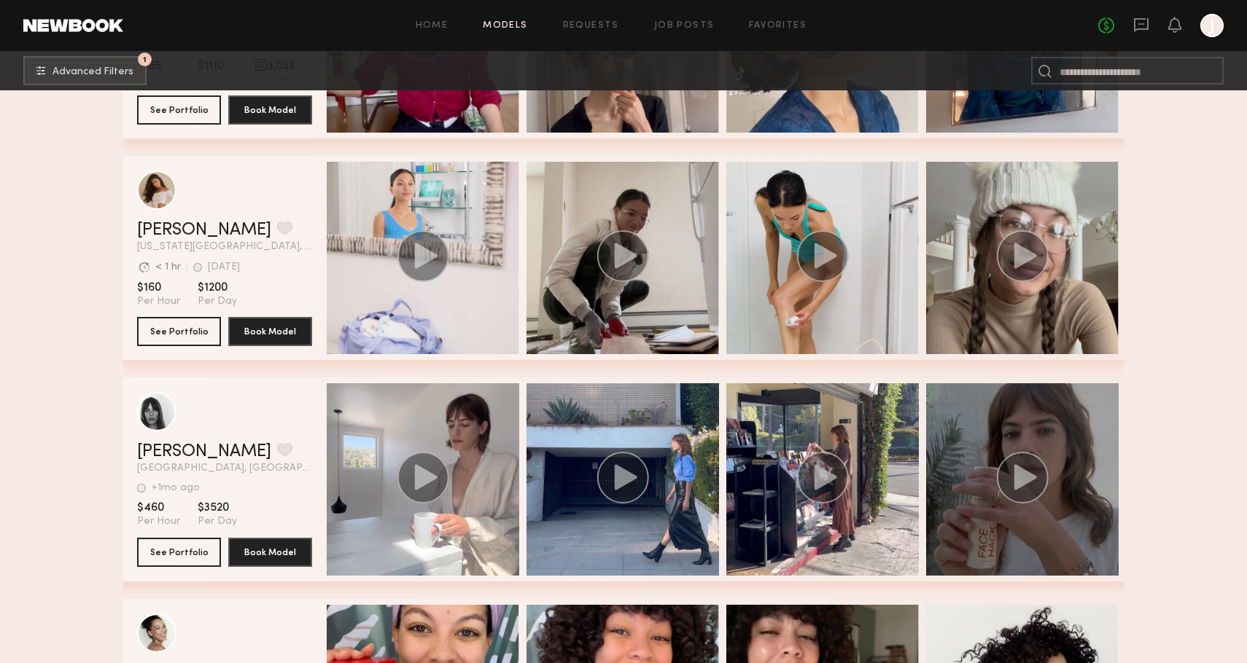
click at [1034, 483] on circle "grid" at bounding box center [1022, 478] width 52 height 52
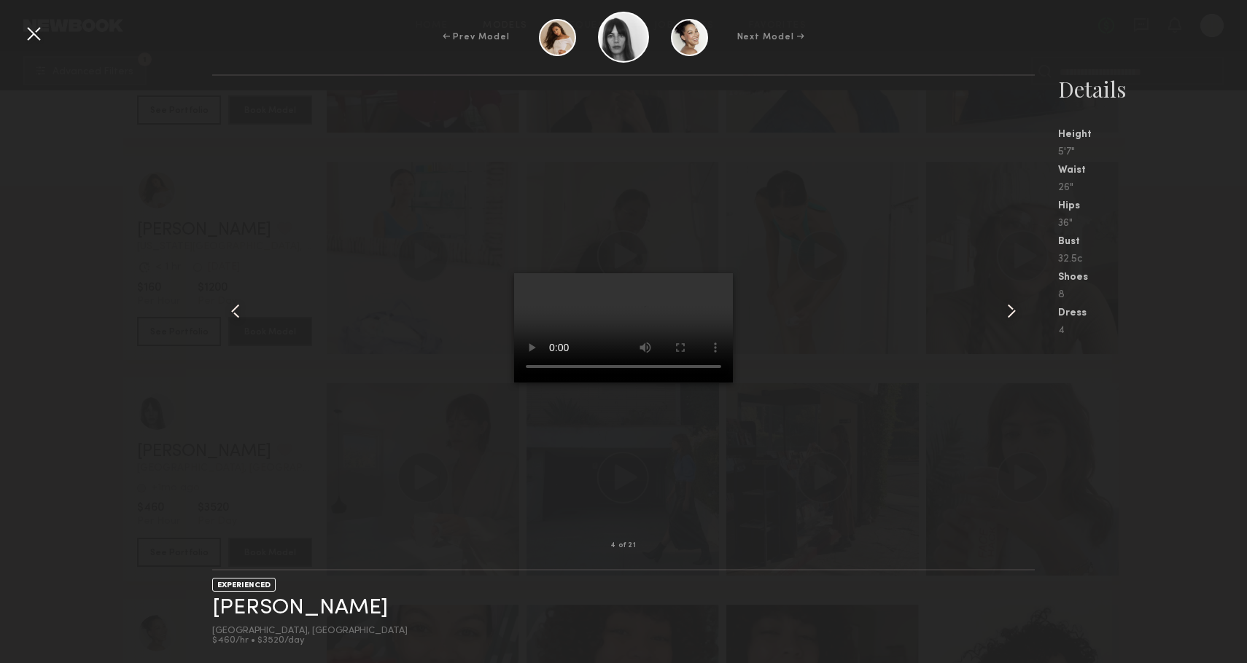
click at [37, 31] on div at bounding box center [33, 33] width 23 height 23
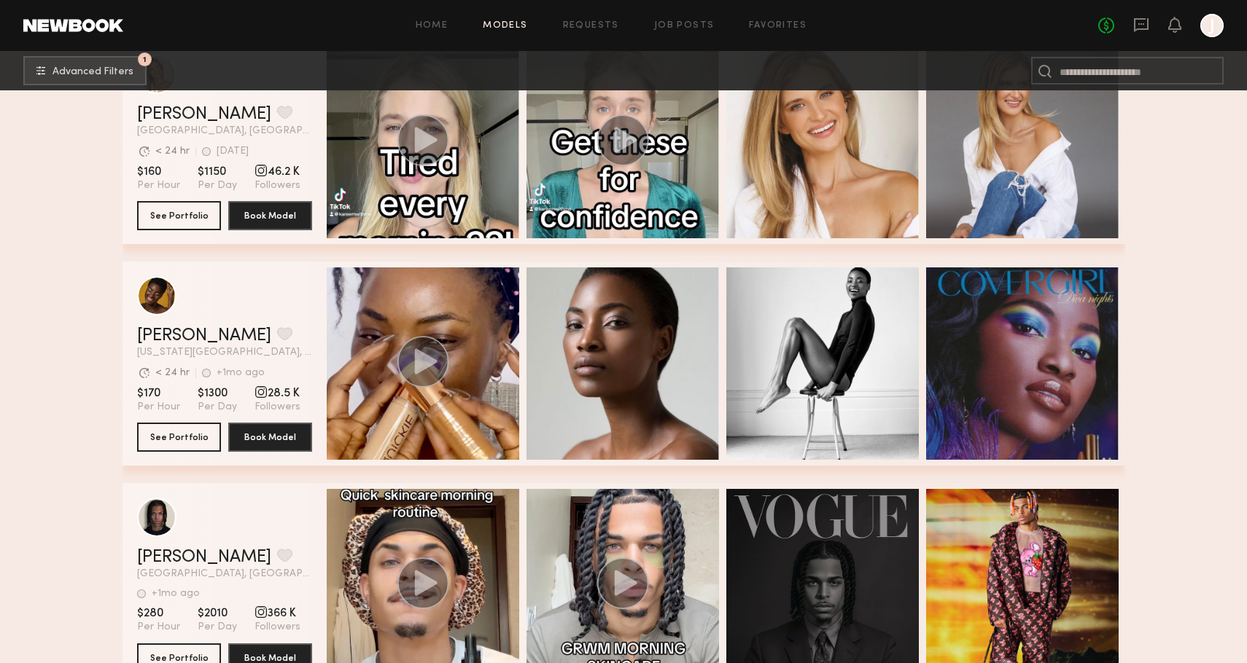
scroll to position [130632, 0]
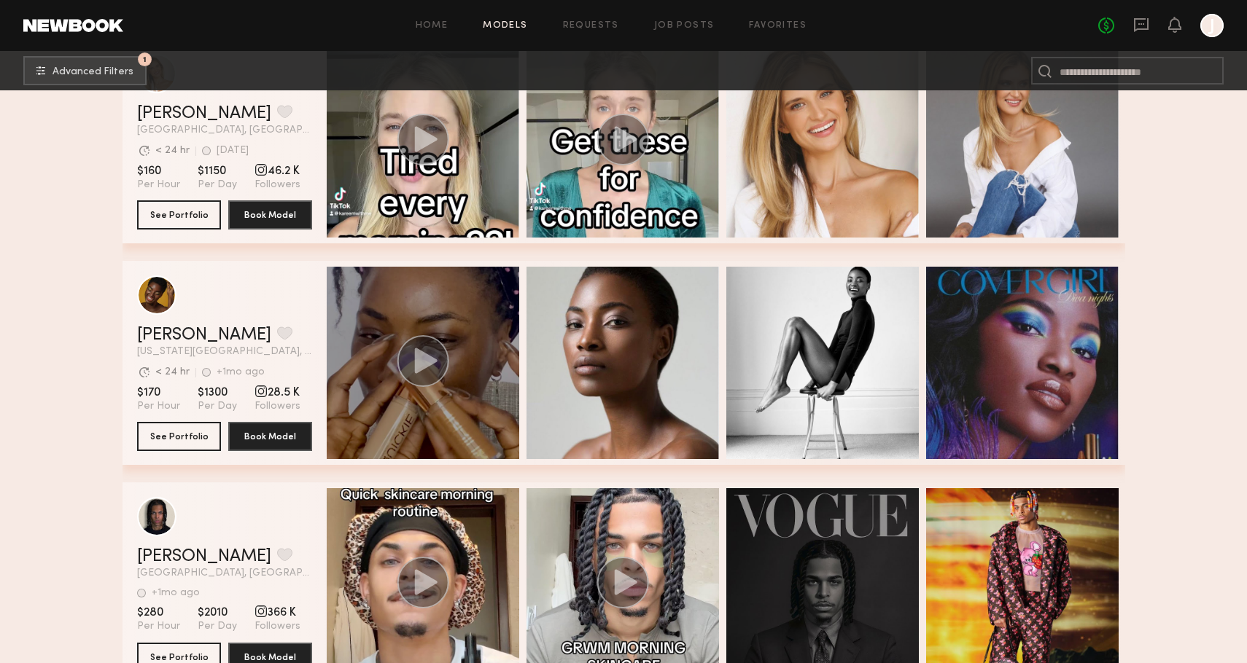
click at [424, 358] on icon "grid" at bounding box center [425, 361] width 23 height 26
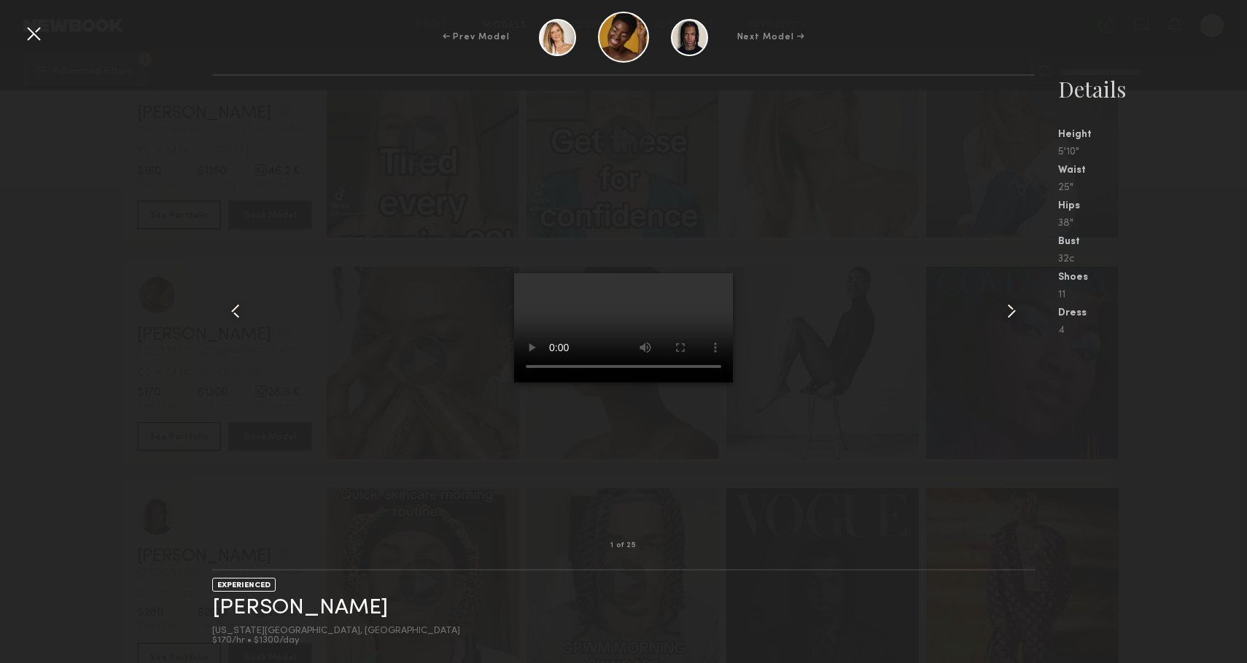
click at [36, 37] on div at bounding box center [33, 33] width 23 height 23
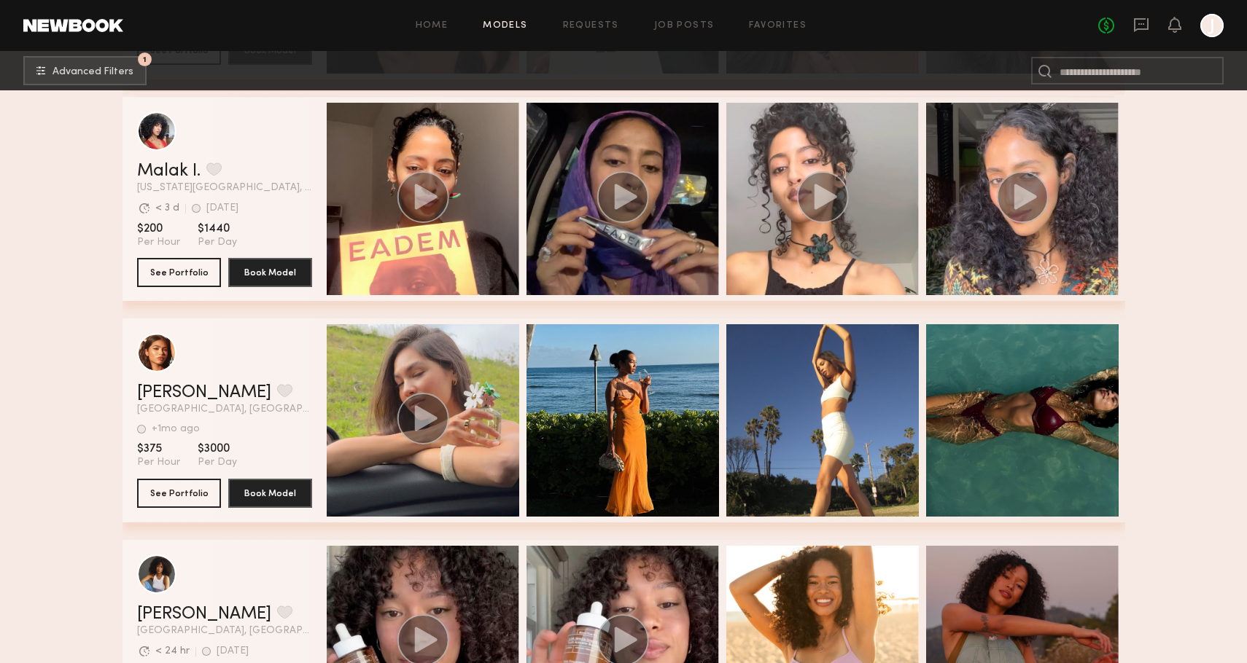
scroll to position [133164, 0]
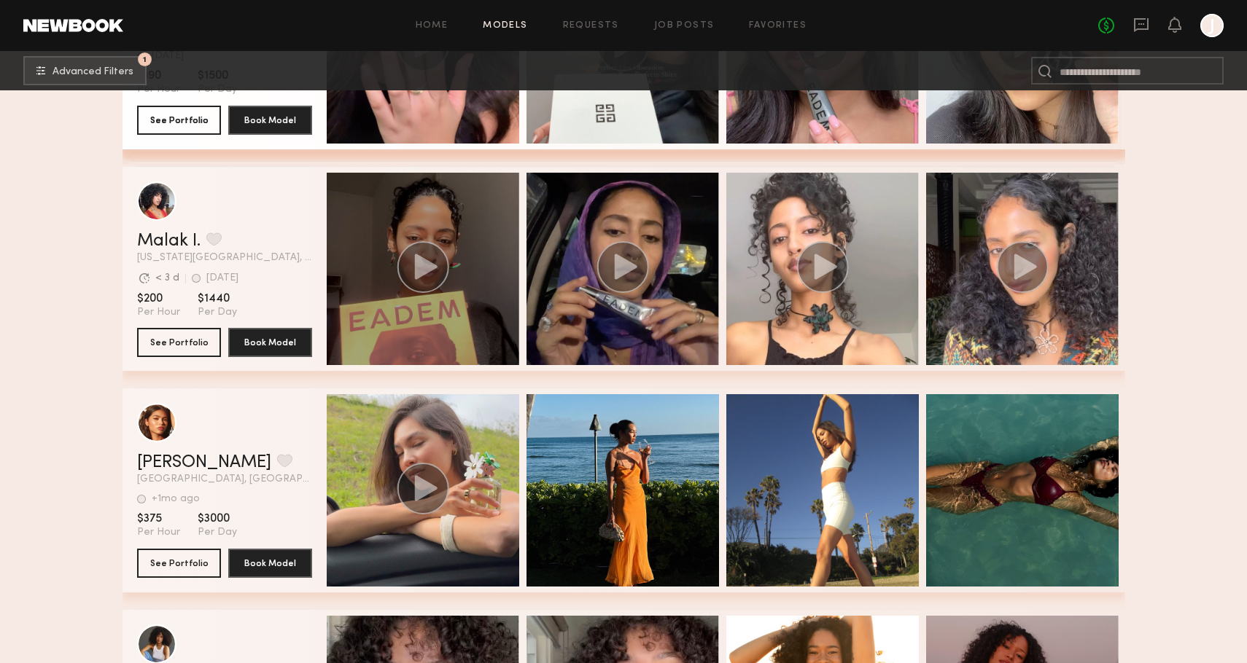
click at [418, 262] on icon "grid" at bounding box center [425, 267] width 23 height 26
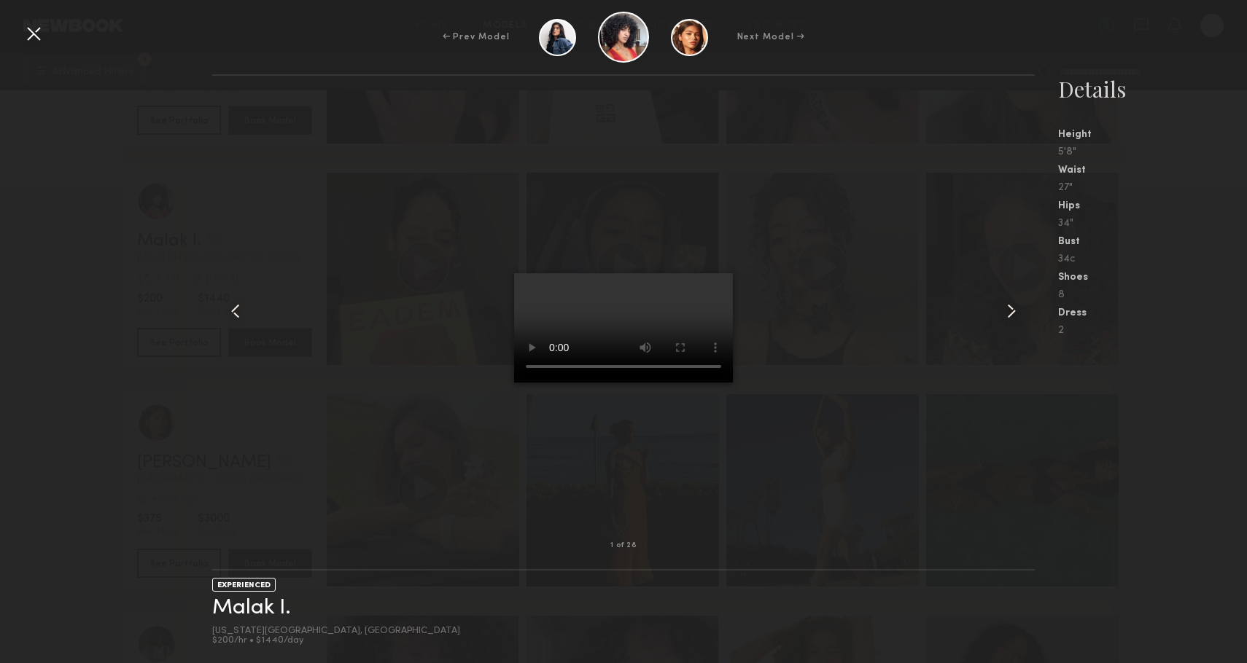
click at [345, 369] on div at bounding box center [623, 311] width 823 height 424
click at [39, 45] on div "← Prev Model Next Model →" at bounding box center [623, 37] width 1247 height 51
click at [37, 34] on div at bounding box center [33, 33] width 23 height 23
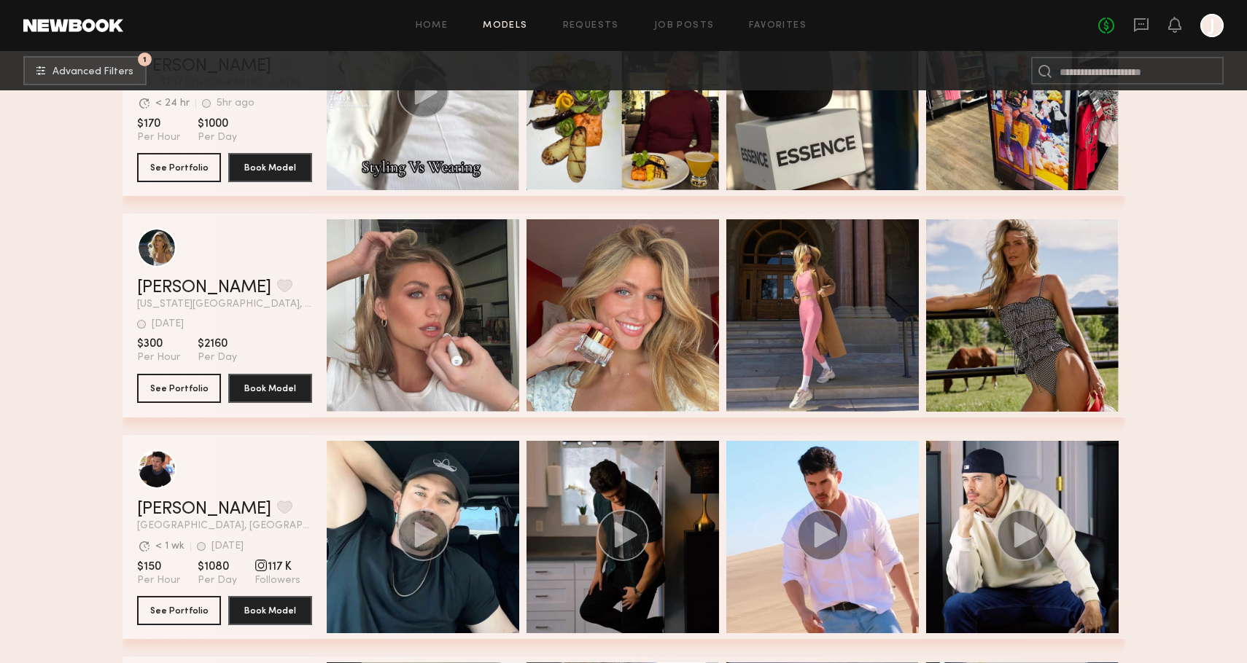
scroll to position [139783, 0]
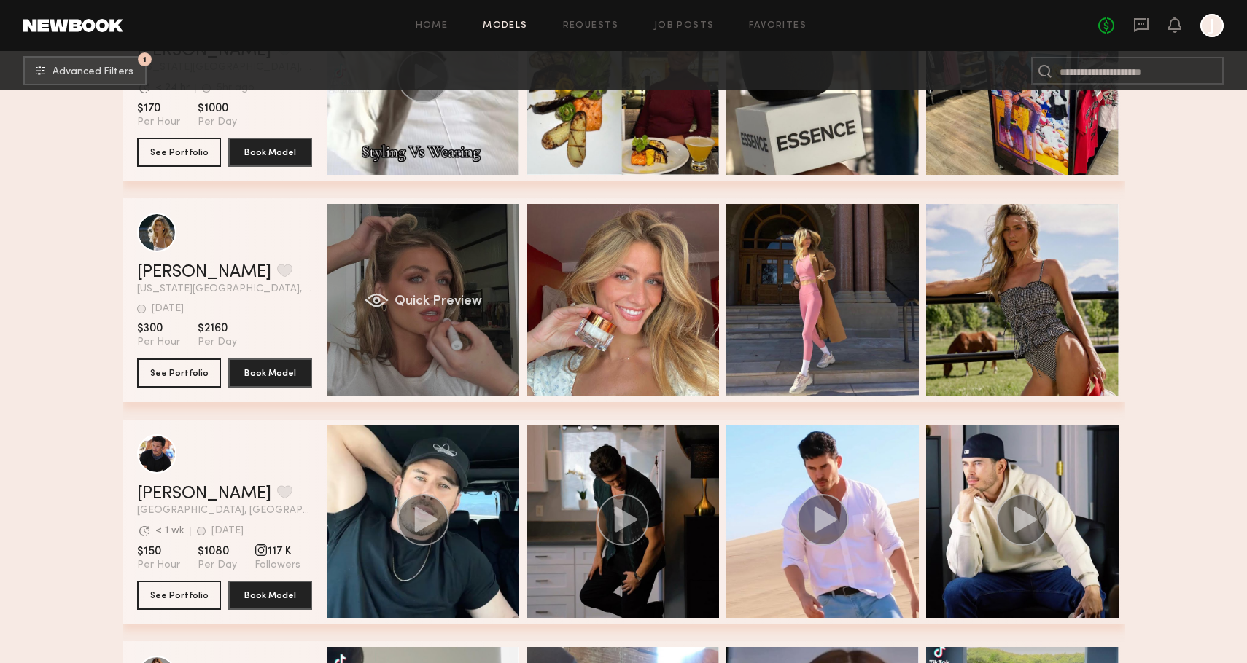
click at [424, 287] on div "Quick Preview" at bounding box center [423, 300] width 192 height 192
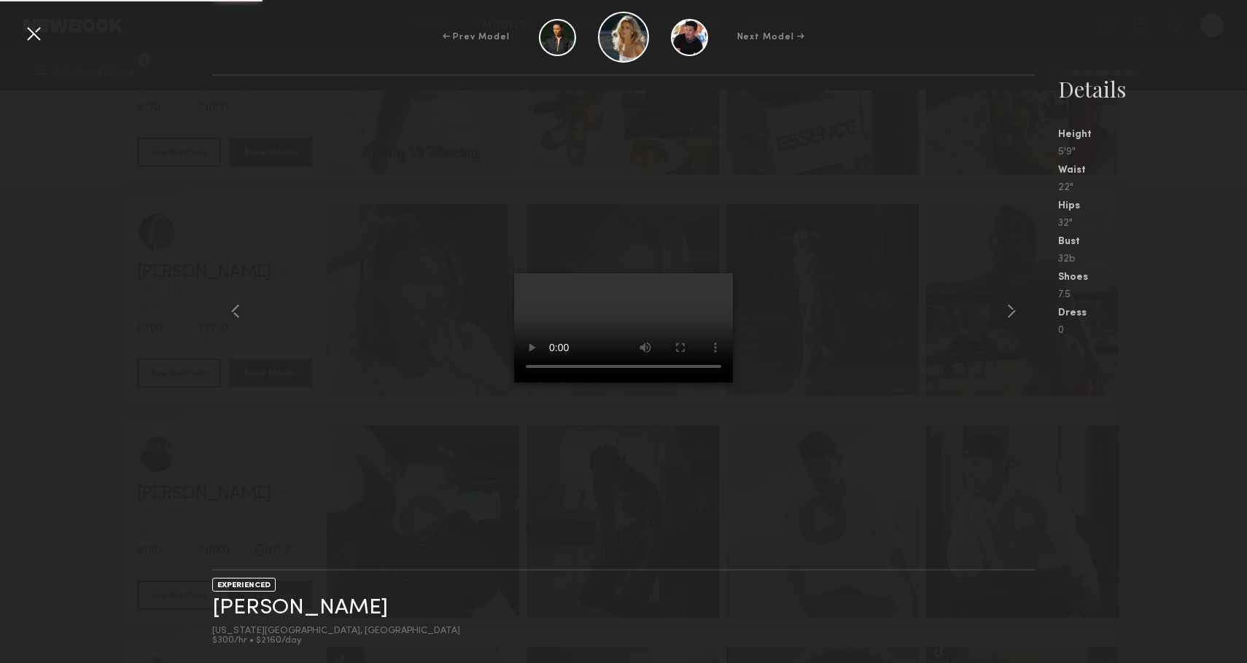
click at [408, 374] on div at bounding box center [623, 311] width 823 height 424
click at [36, 36] on div at bounding box center [33, 33] width 23 height 23
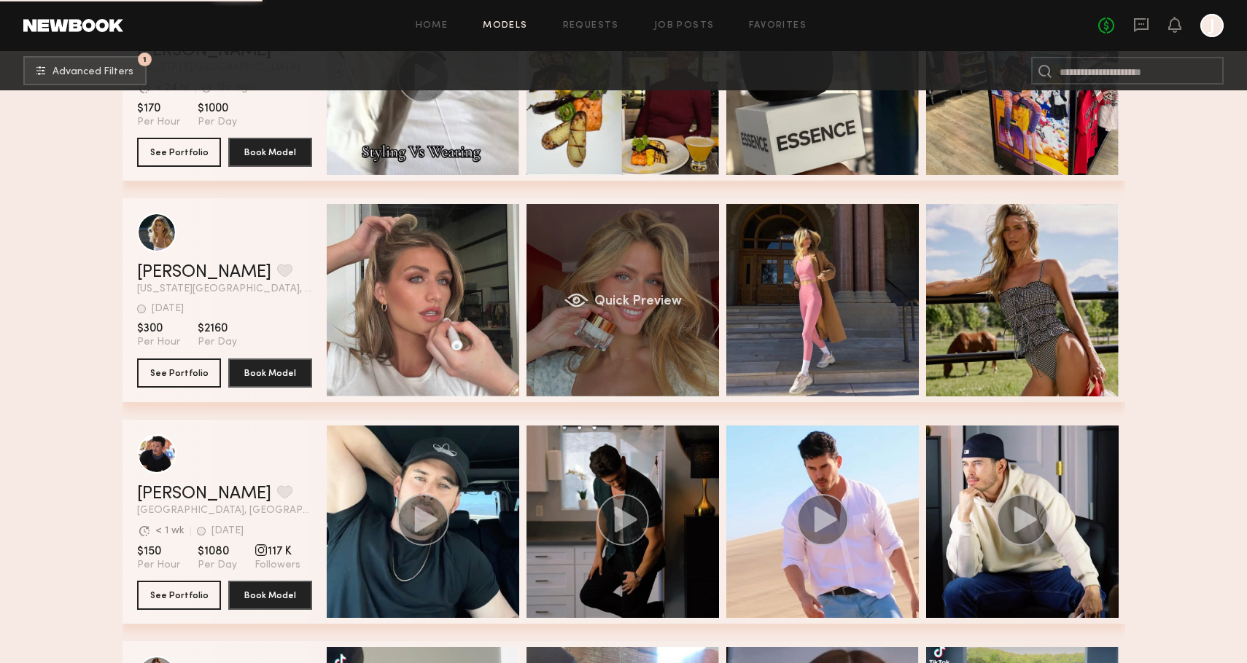
click at [667, 330] on div "Quick Preview" at bounding box center [622, 300] width 192 height 192
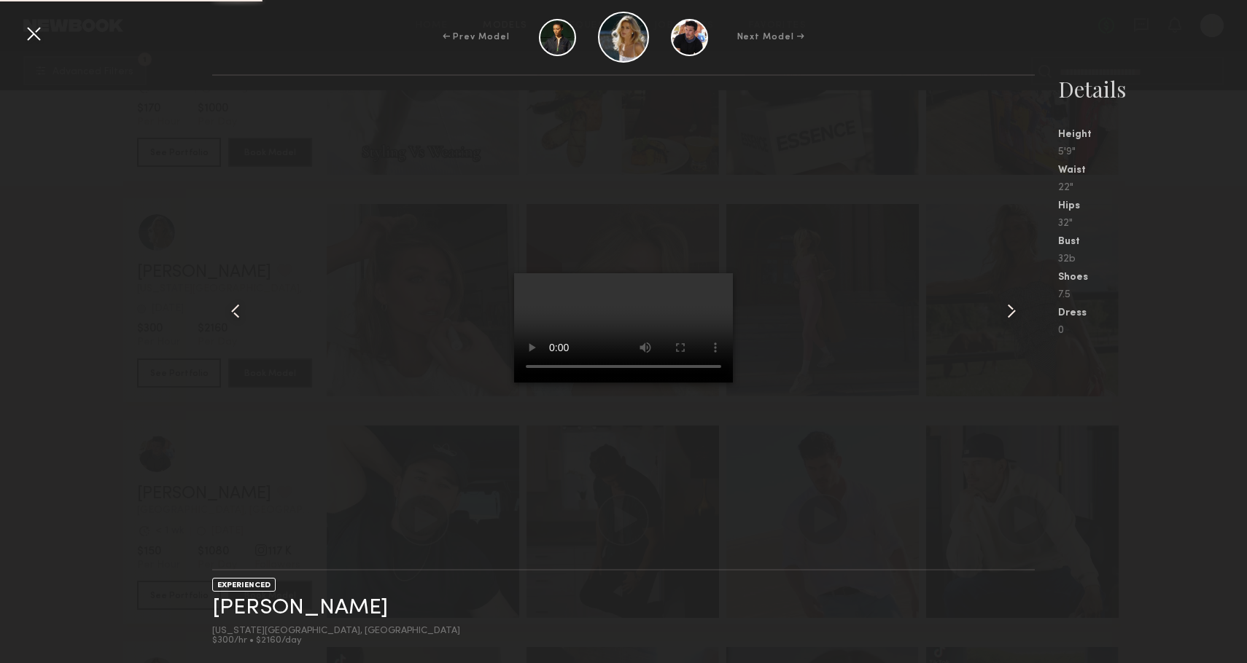
click at [78, 451] on div "EXPERIENCED [PERSON_NAME] [US_STATE][GEOGRAPHIC_DATA], [GEOGRAPHIC_DATA] $300/h…" at bounding box center [623, 368] width 1247 height 589
click at [43, 41] on div at bounding box center [33, 33] width 23 height 23
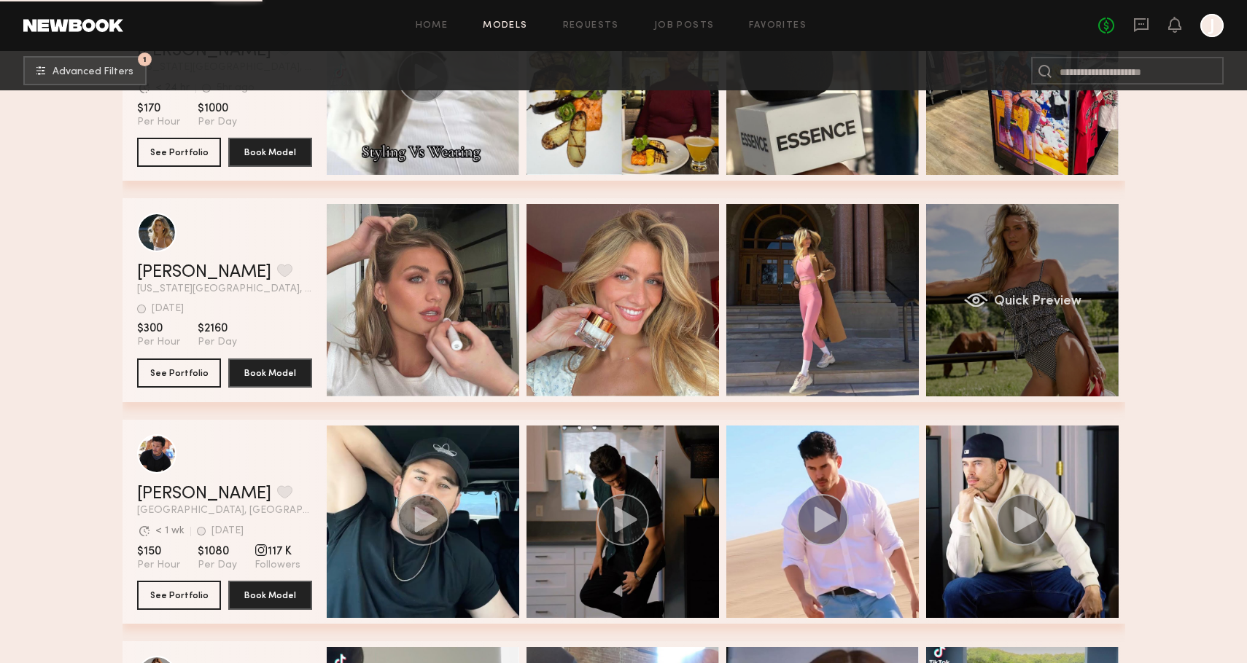
click at [1068, 338] on div "Quick Preview" at bounding box center [1022, 300] width 192 height 192
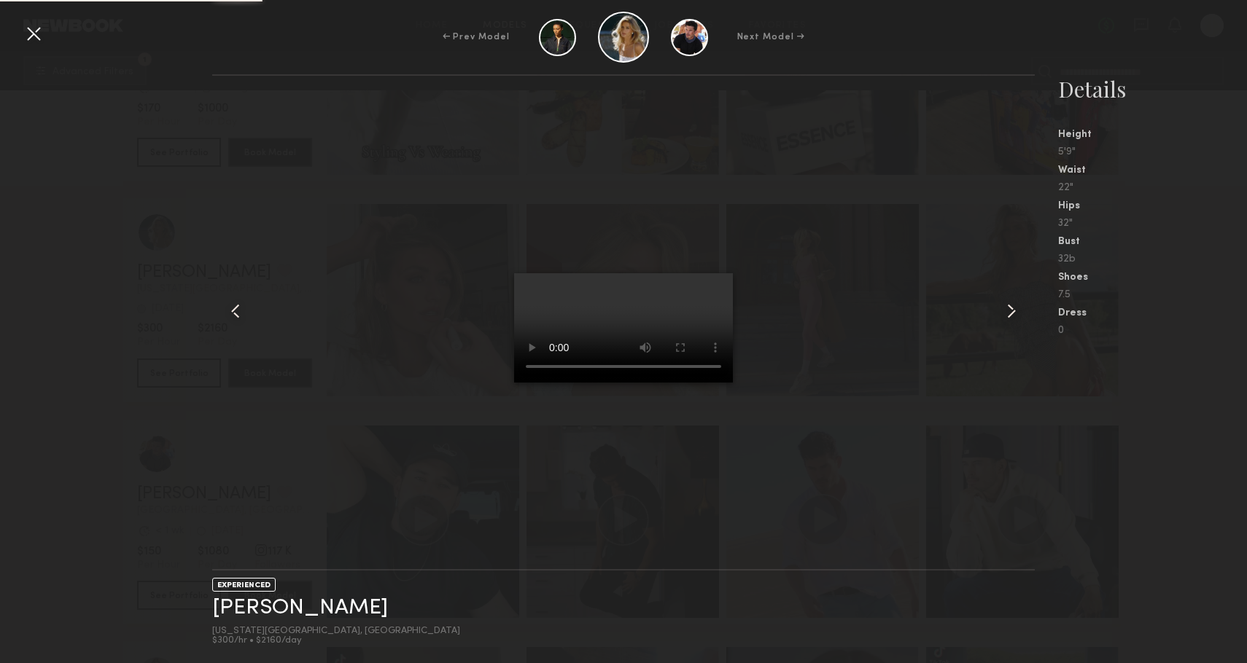
click at [1007, 316] on common-icon at bounding box center [1011, 311] width 23 height 23
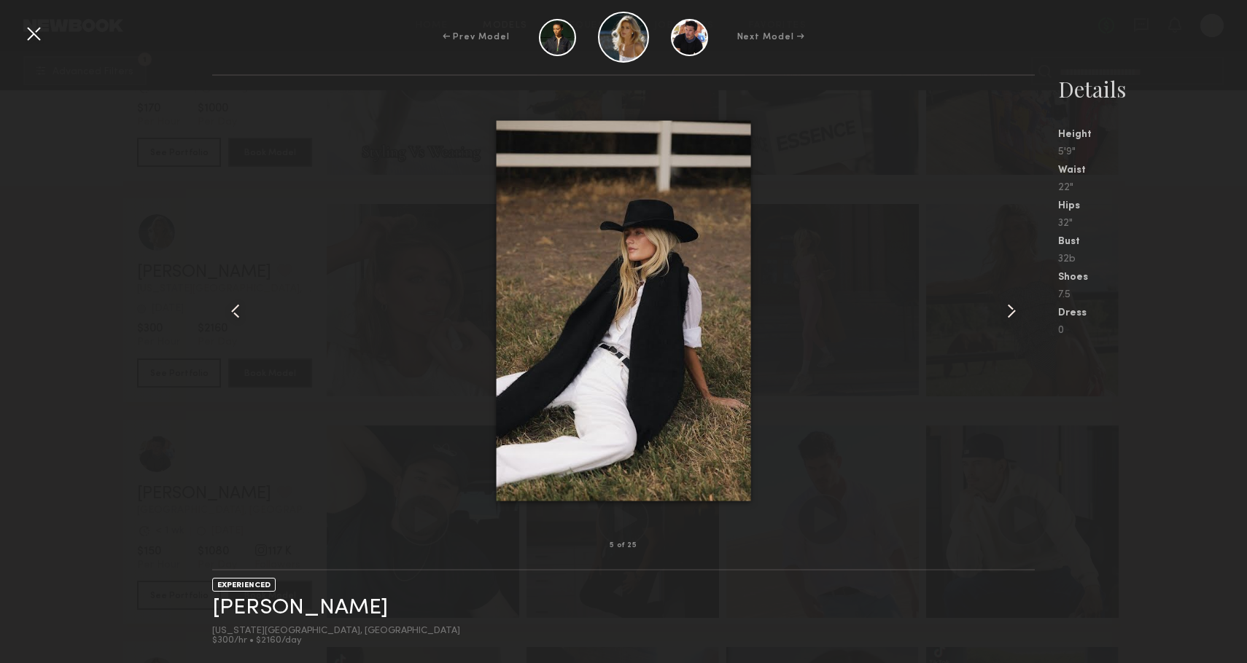
click at [1007, 316] on common-icon at bounding box center [1011, 311] width 23 height 23
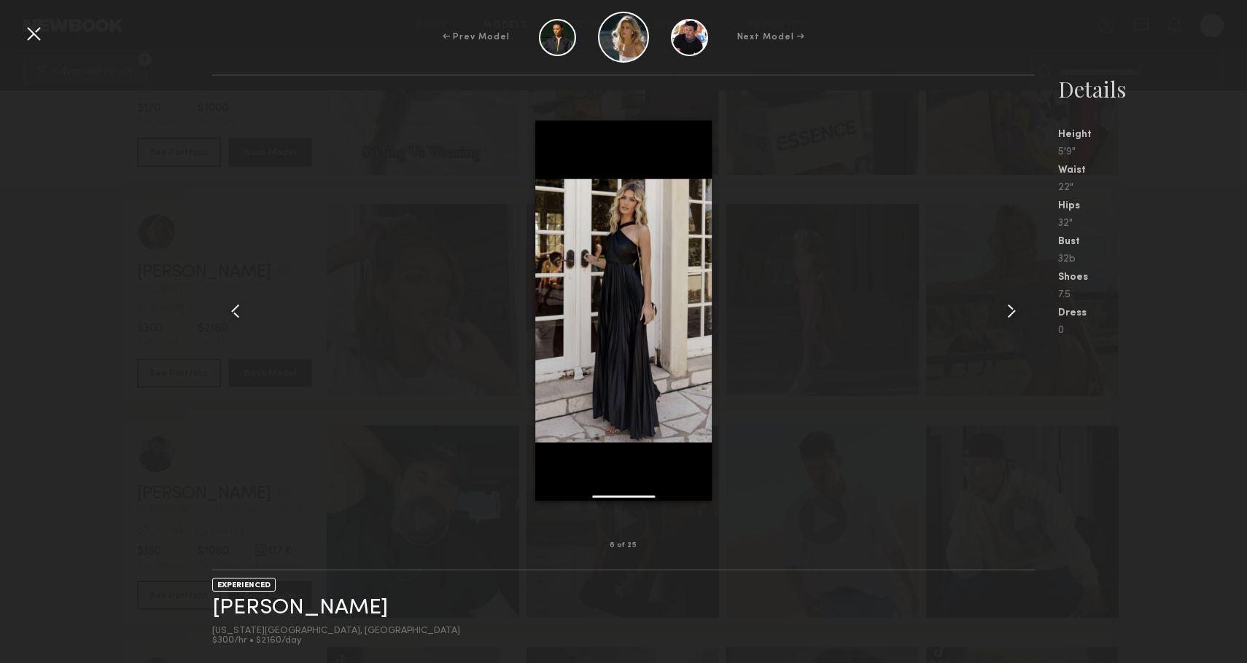
click at [1007, 316] on common-icon at bounding box center [1011, 311] width 23 height 23
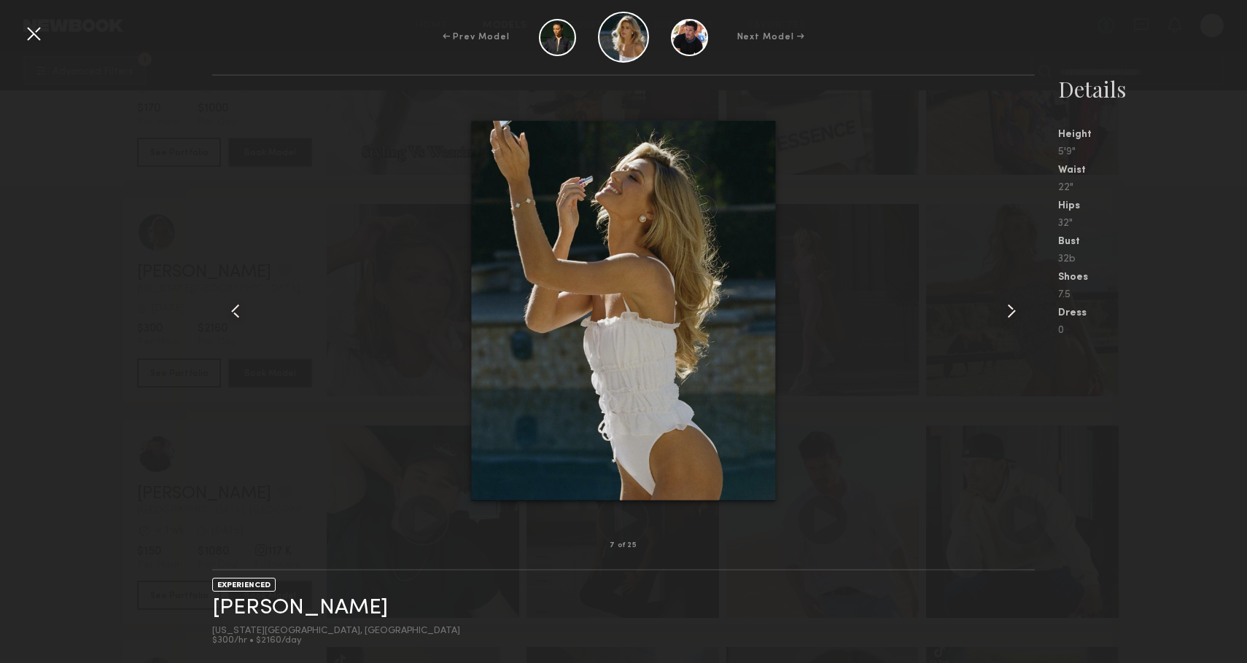
click at [1007, 316] on common-icon at bounding box center [1011, 311] width 23 height 23
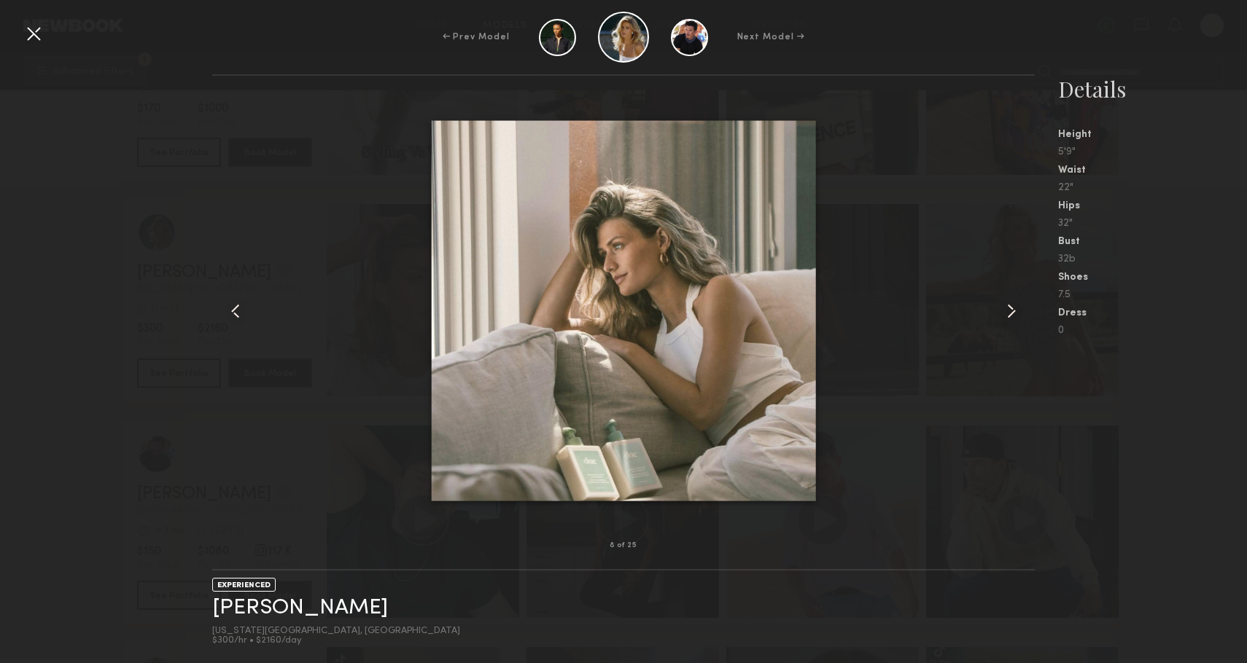
click at [1007, 316] on common-icon at bounding box center [1011, 311] width 23 height 23
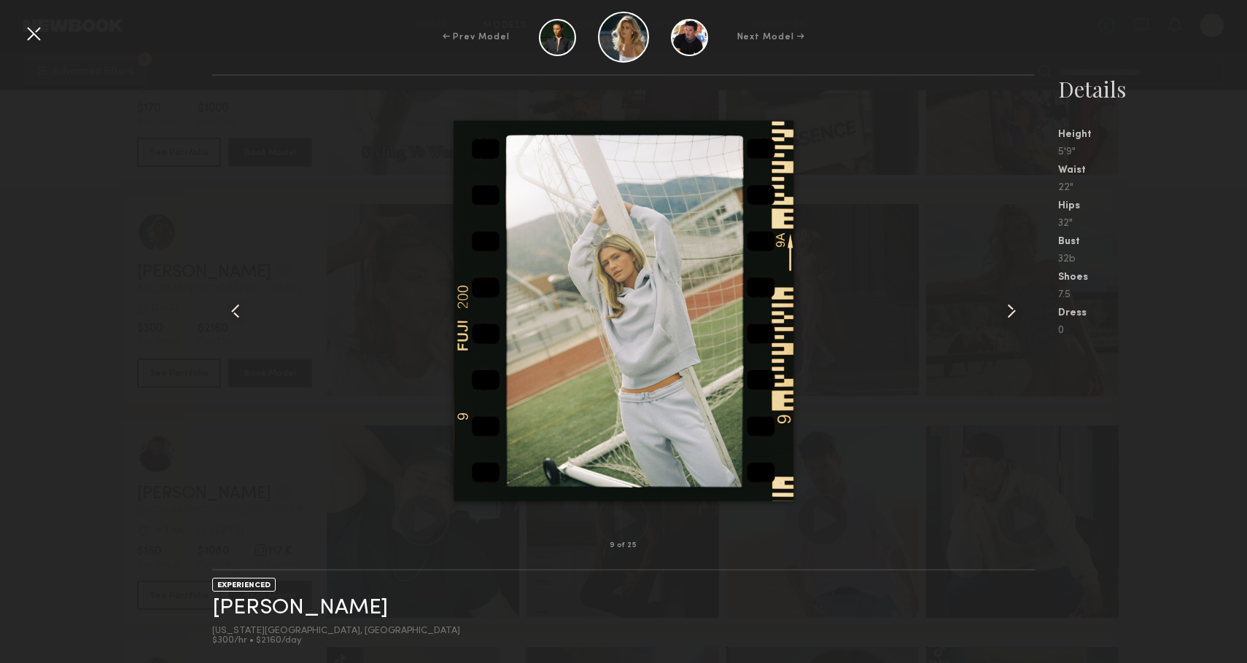
click at [1007, 316] on common-icon at bounding box center [1011, 311] width 23 height 23
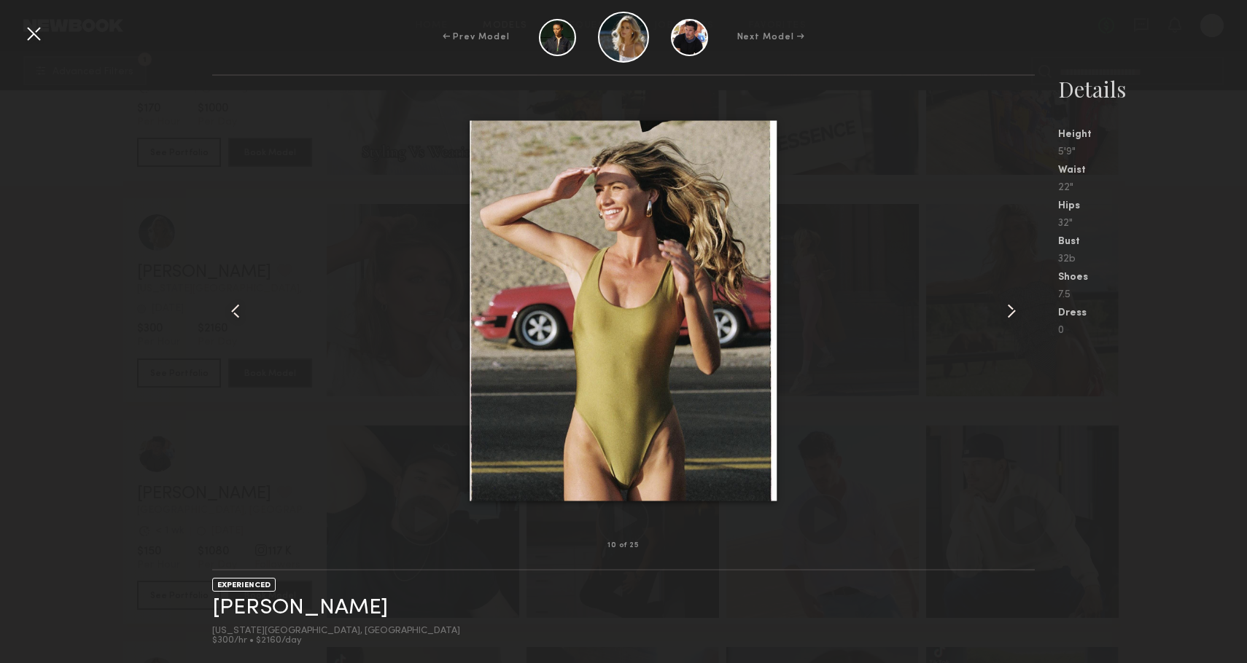
click at [1007, 316] on common-icon at bounding box center [1011, 311] width 23 height 23
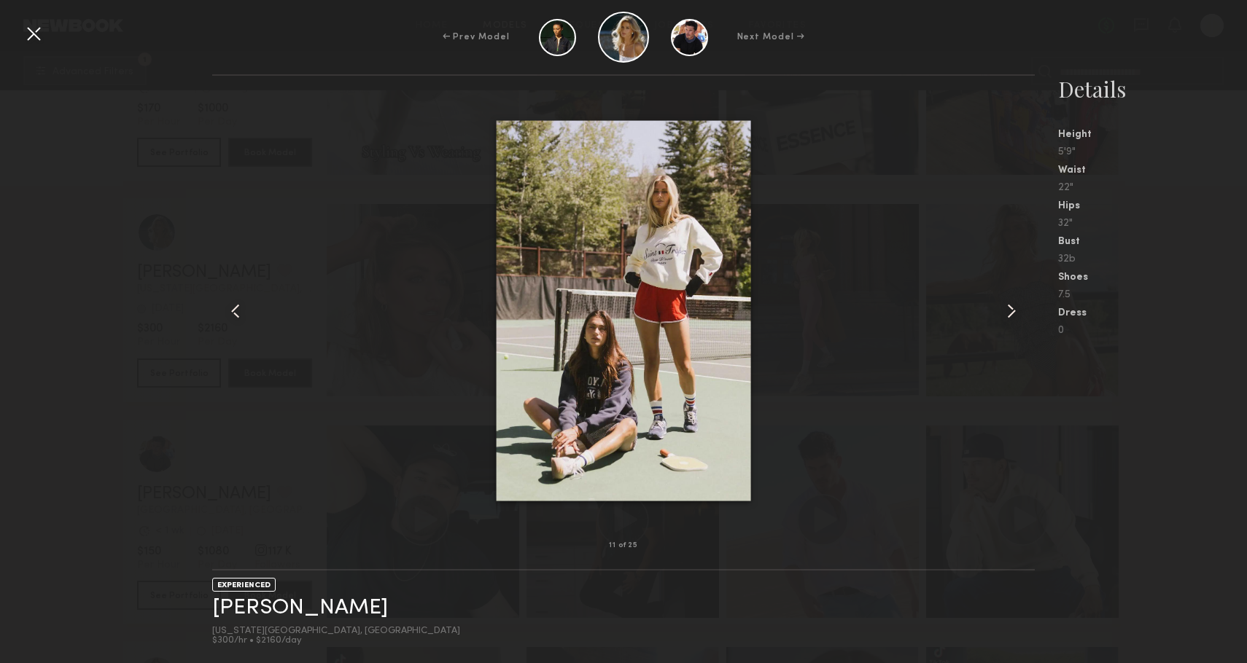
click at [1005, 316] on common-icon at bounding box center [1011, 311] width 23 height 23
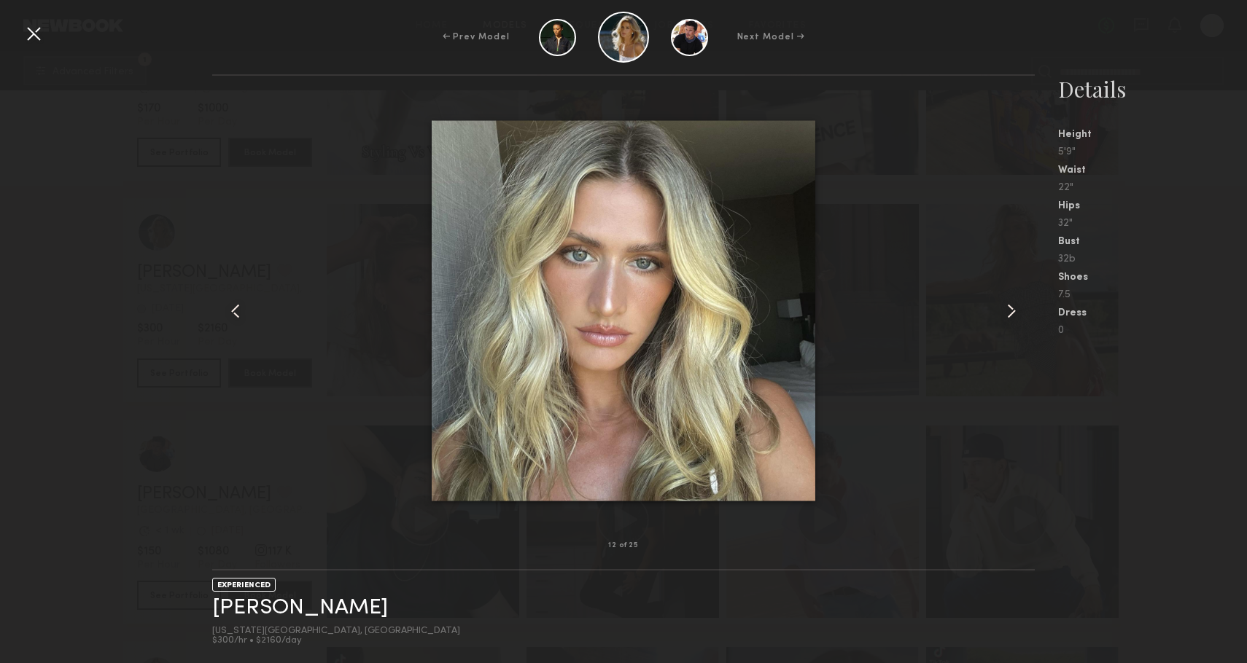
click at [1005, 316] on common-icon at bounding box center [1011, 311] width 23 height 23
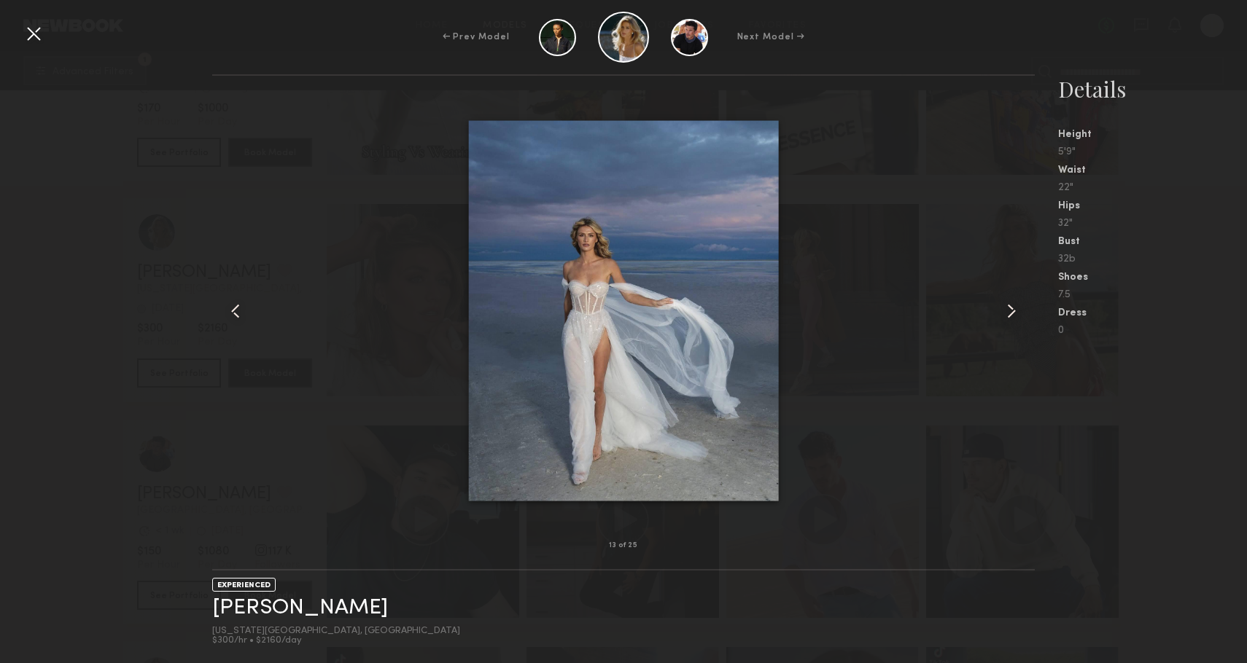
click at [1005, 316] on common-icon at bounding box center [1011, 311] width 23 height 23
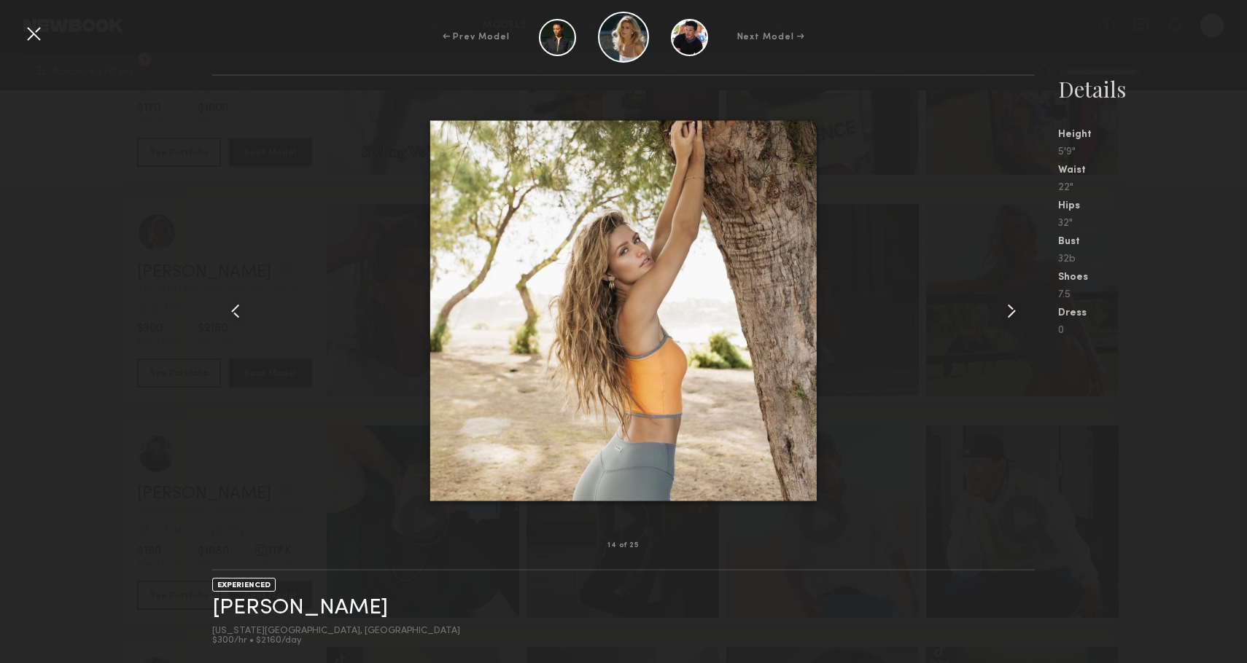
click at [1005, 316] on common-icon at bounding box center [1011, 311] width 23 height 23
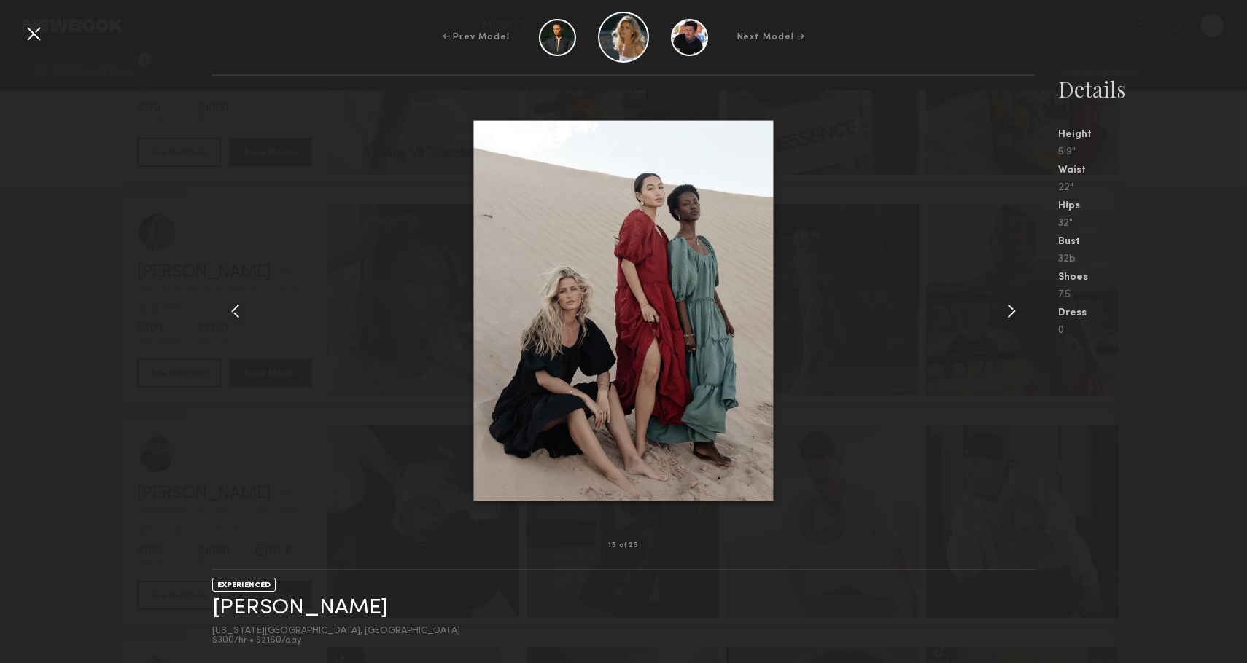
click at [1005, 316] on common-icon at bounding box center [1011, 311] width 23 height 23
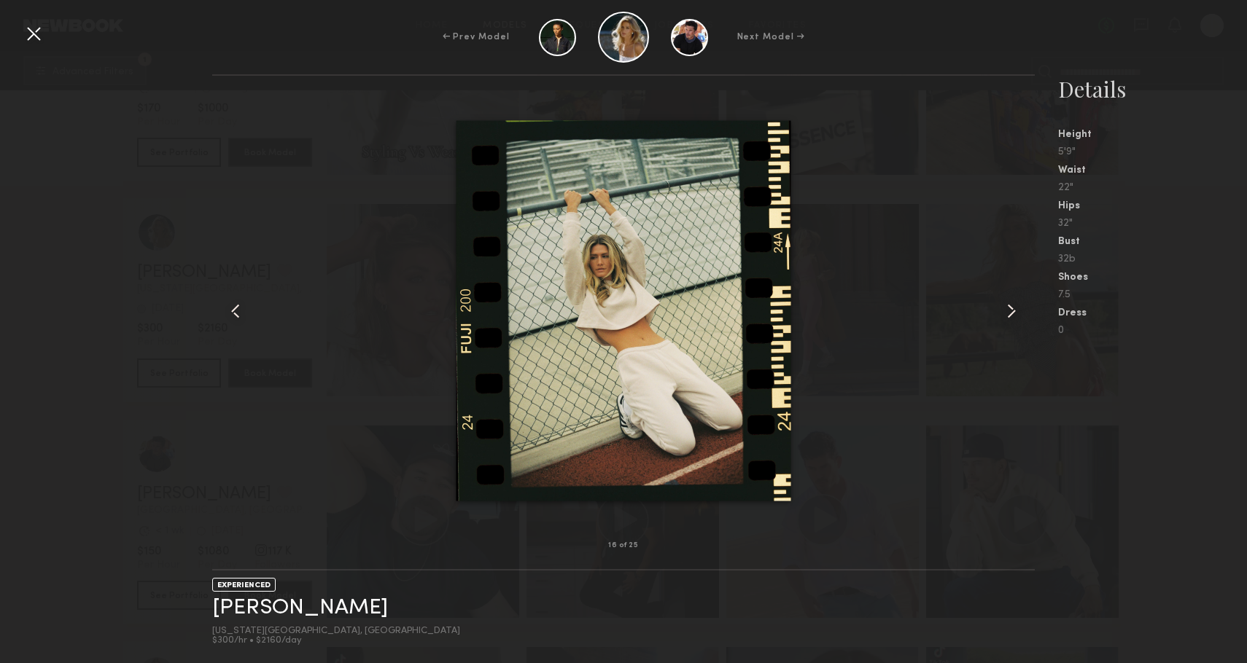
click at [1005, 316] on common-icon at bounding box center [1011, 311] width 23 height 23
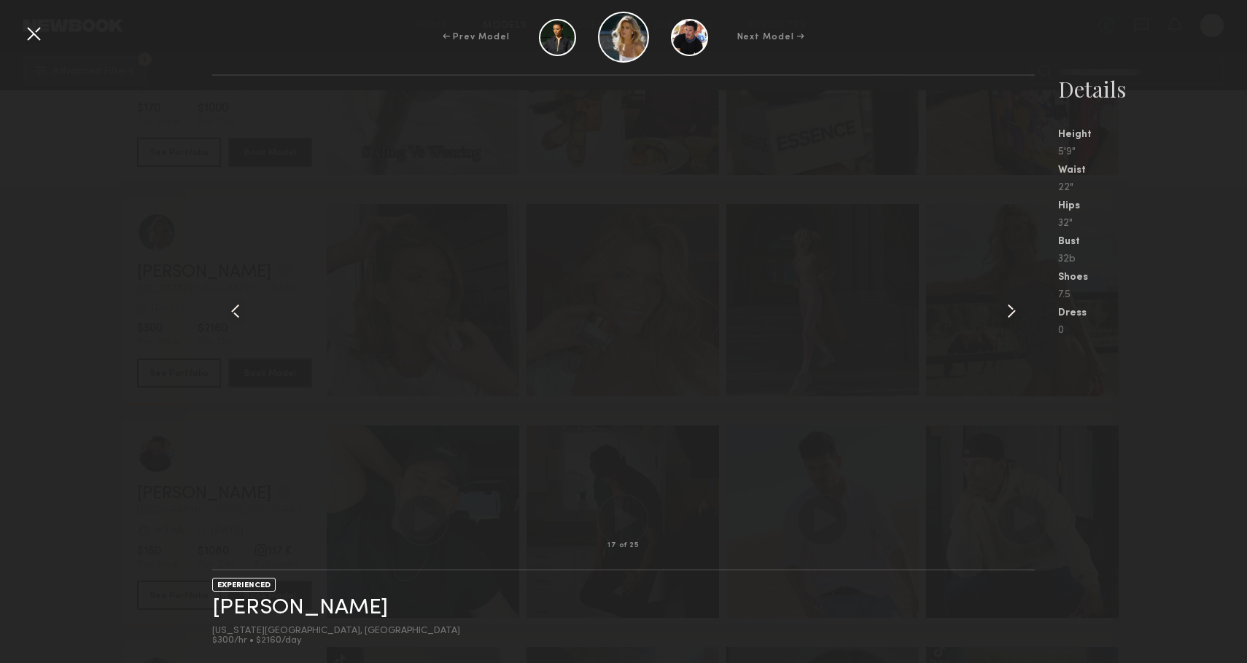
click at [1005, 316] on common-icon at bounding box center [1011, 311] width 23 height 23
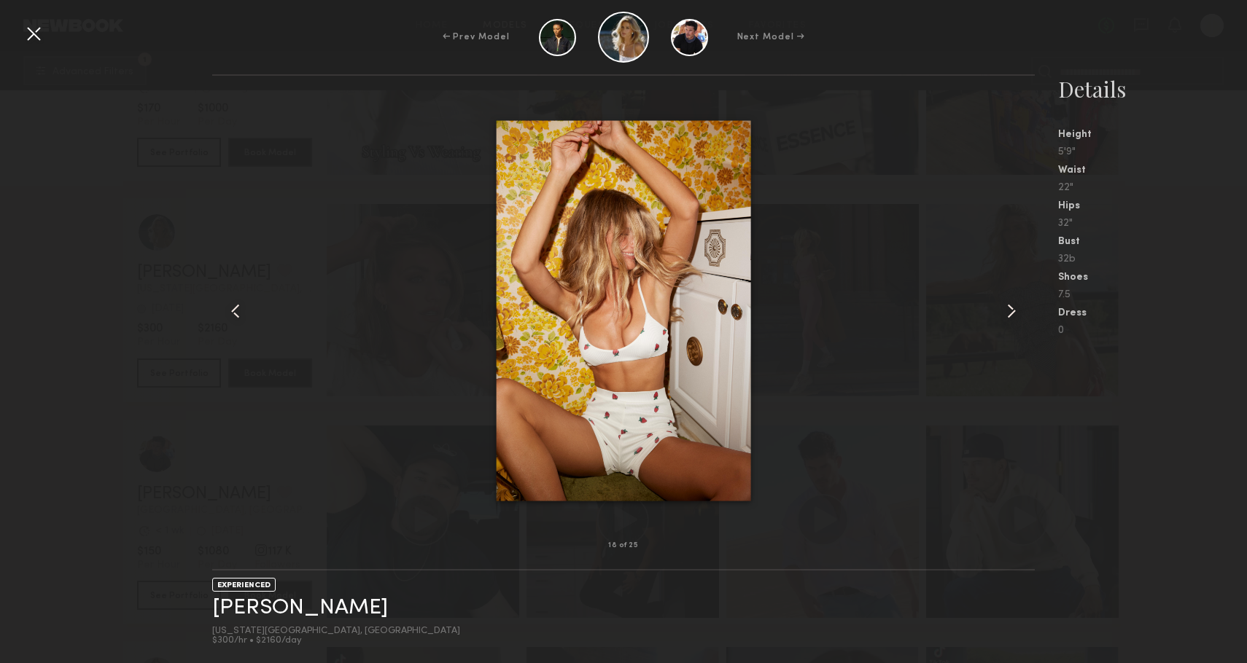
click at [1005, 316] on common-icon at bounding box center [1011, 311] width 23 height 23
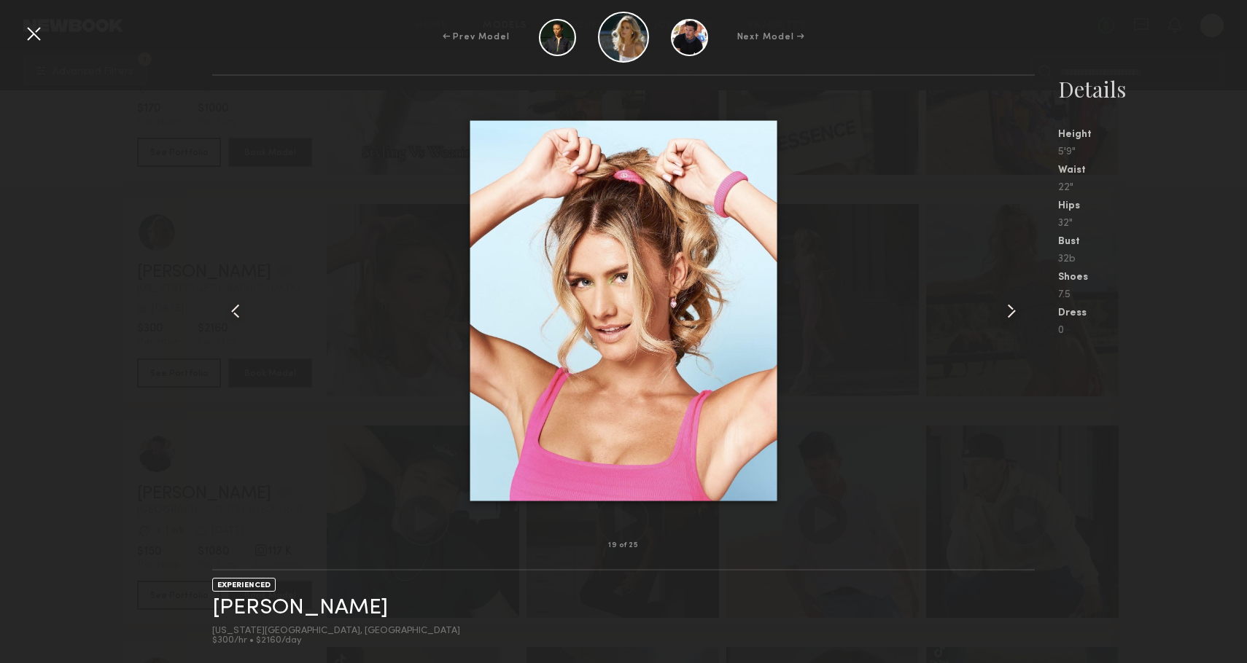
click at [1005, 316] on common-icon at bounding box center [1011, 311] width 23 height 23
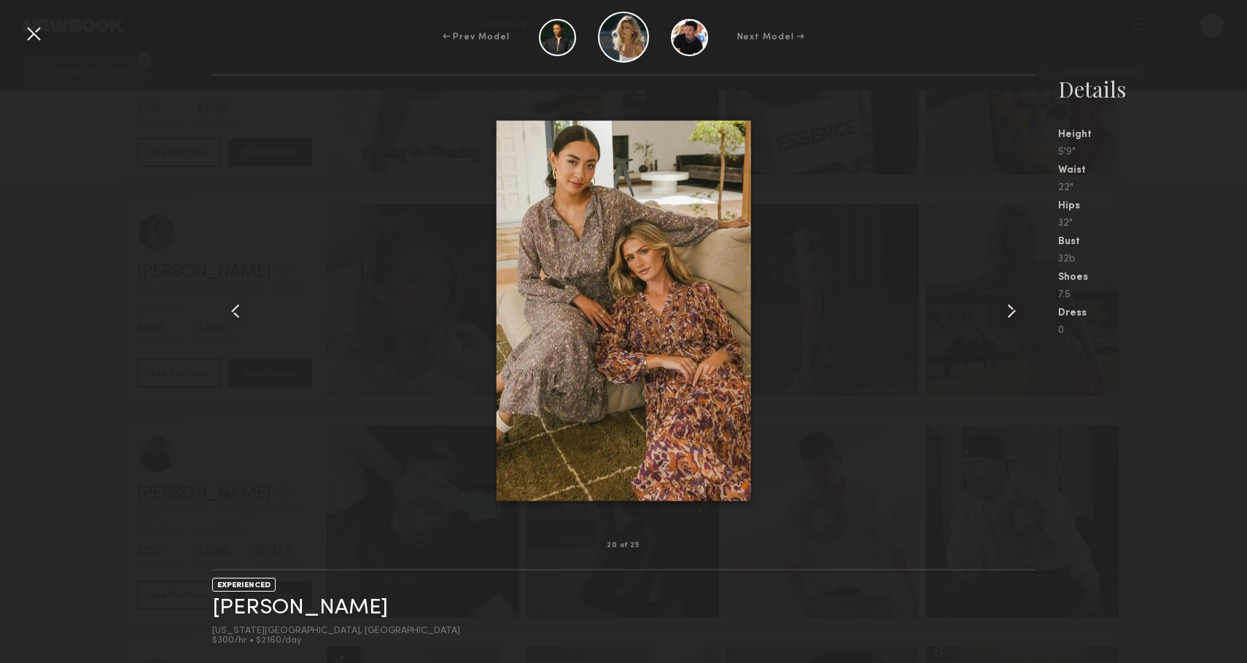
click at [1005, 316] on common-icon at bounding box center [1011, 311] width 23 height 23
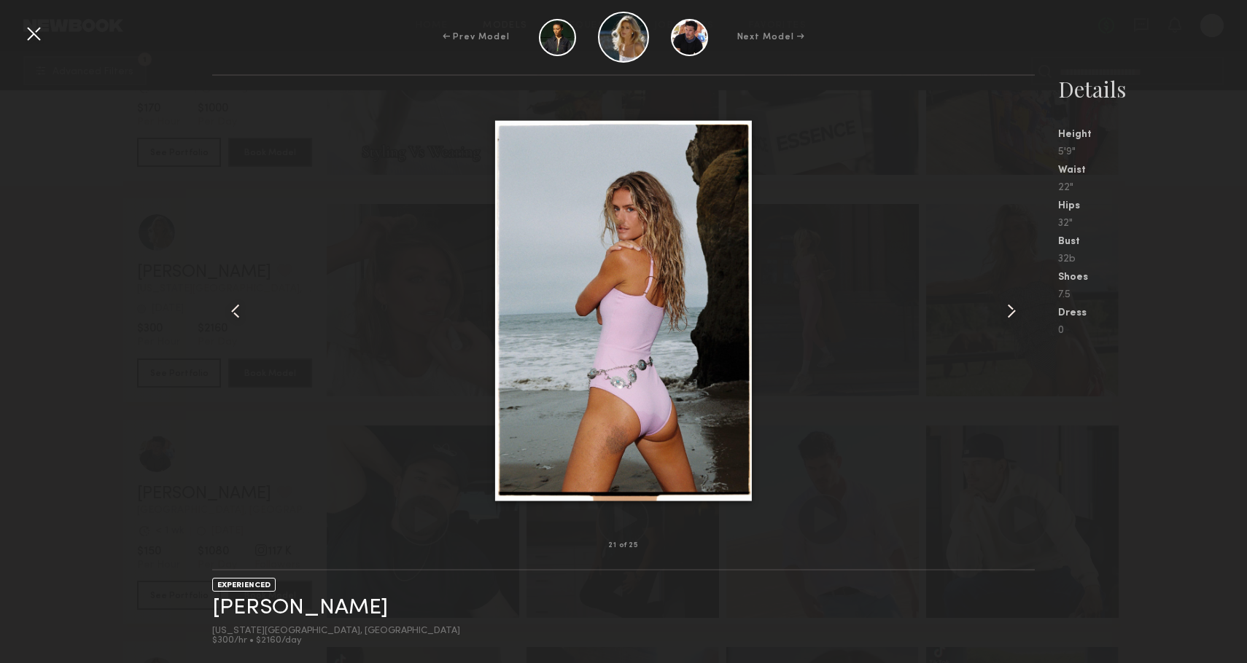
click at [1005, 316] on common-icon at bounding box center [1011, 311] width 23 height 23
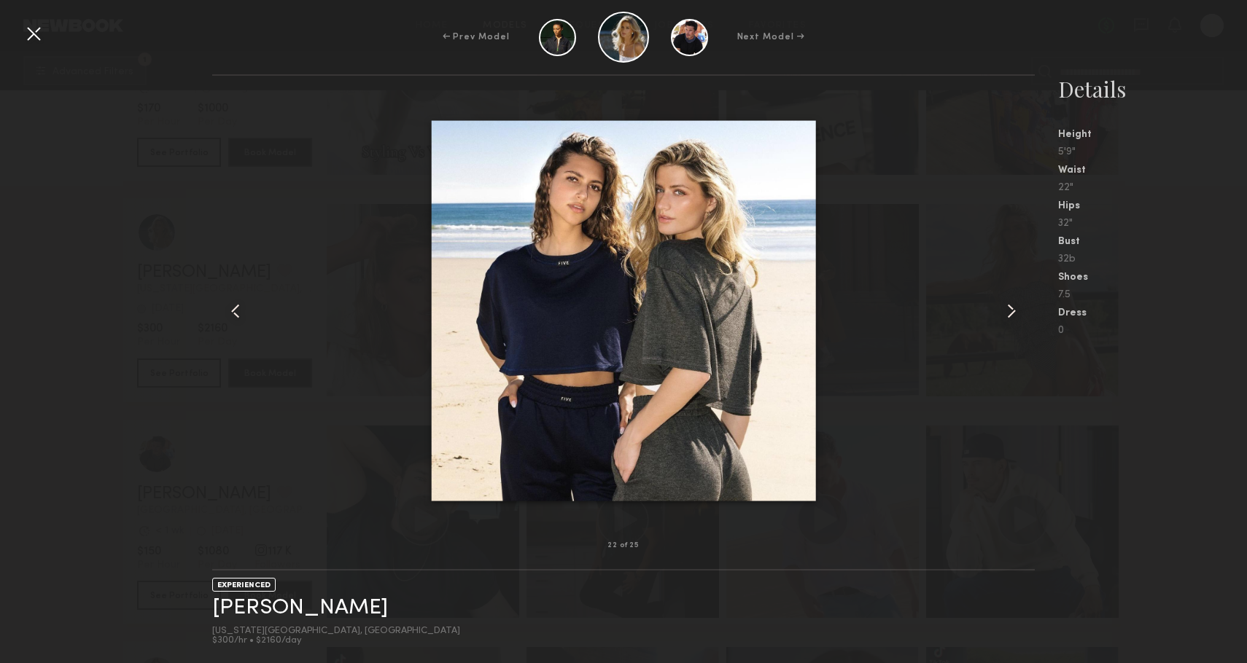
click at [39, 31] on div at bounding box center [33, 33] width 23 height 23
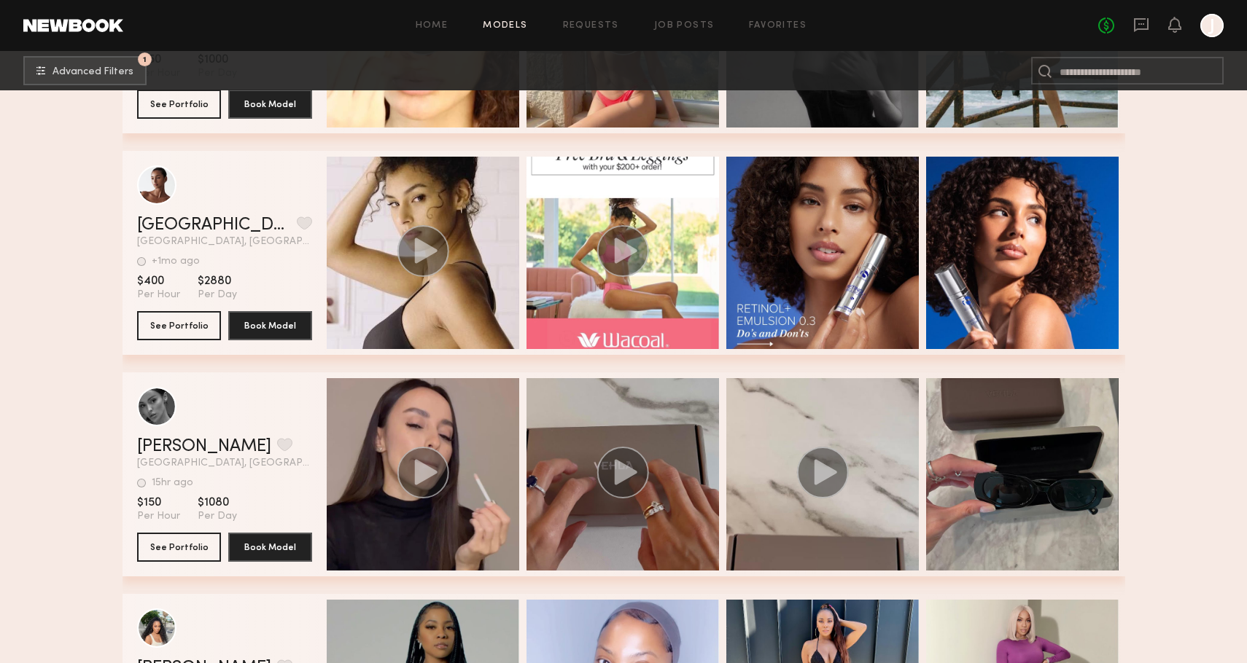
scroll to position [150471, 0]
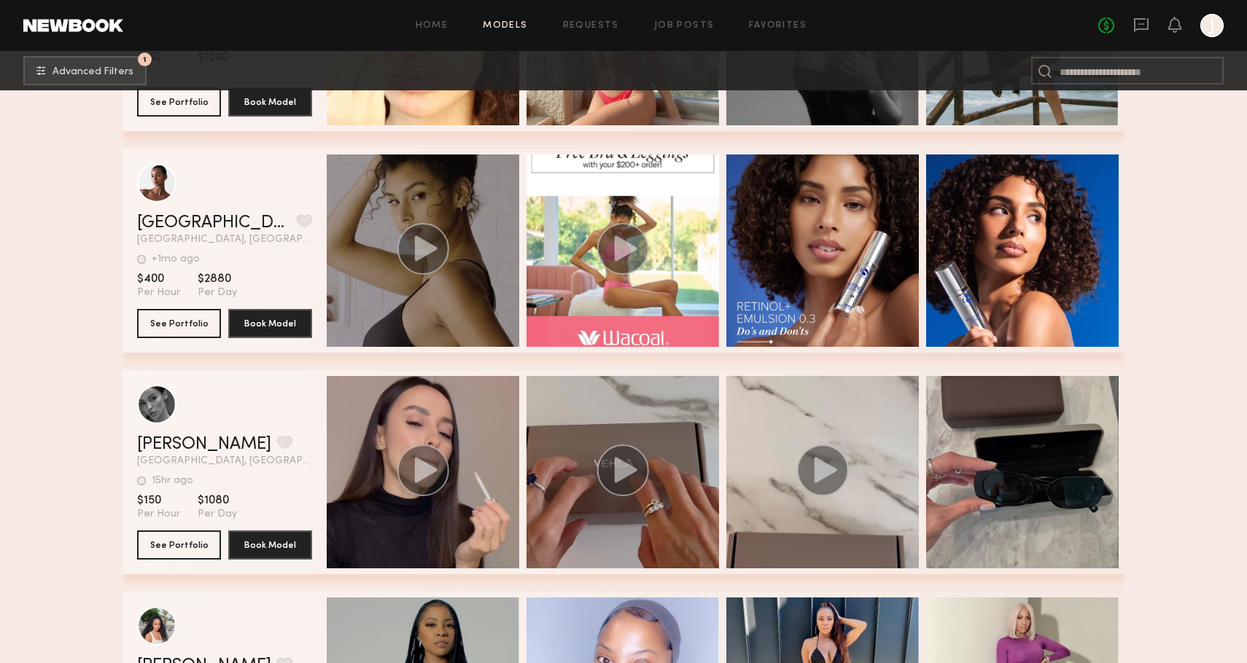
click at [422, 260] on circle "grid" at bounding box center [423, 249] width 52 height 52
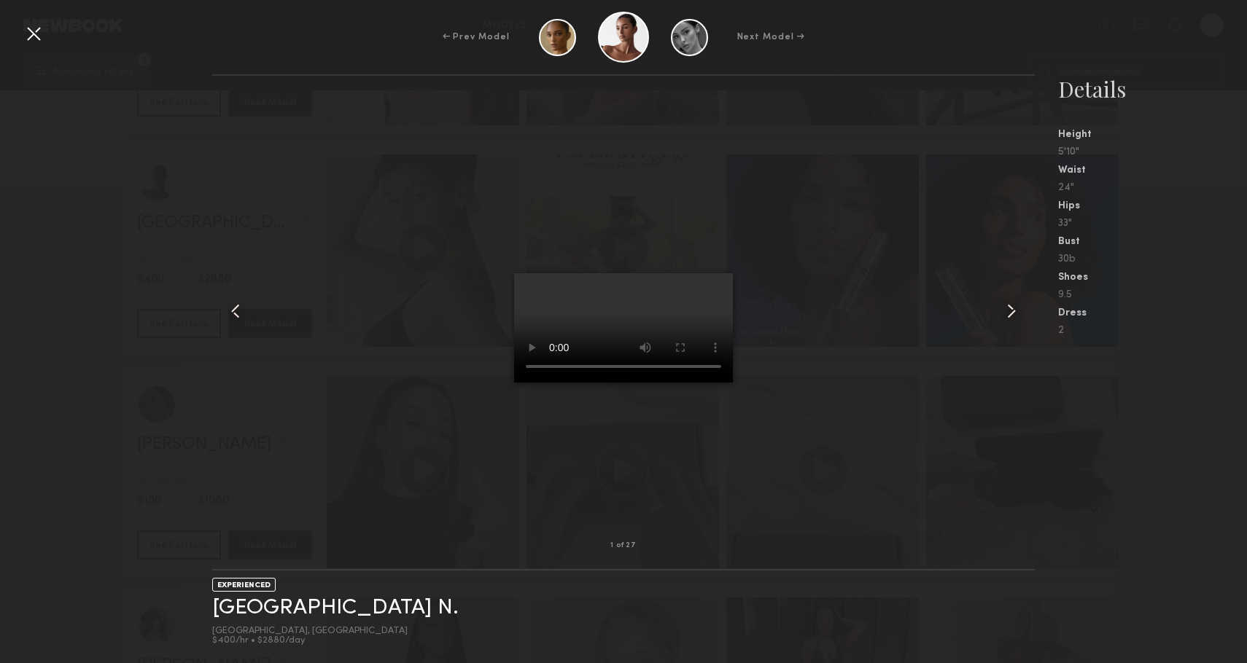
click at [30, 35] on div at bounding box center [33, 33] width 23 height 23
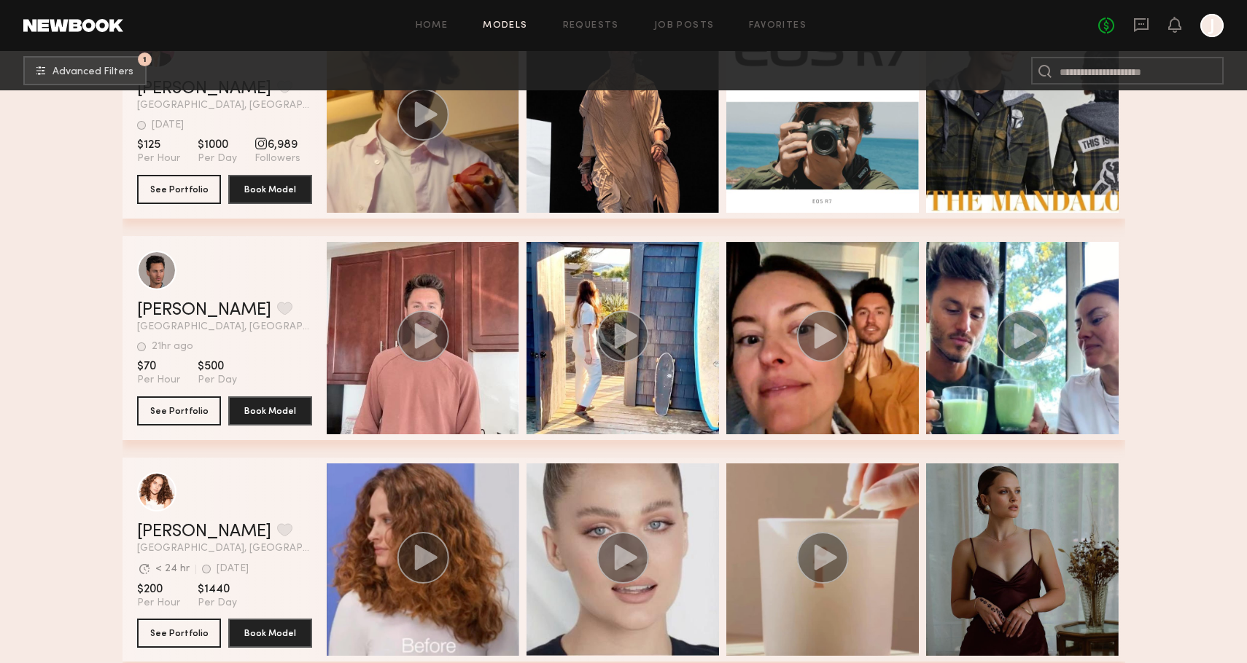
scroll to position [151939, 0]
